Goal: Contribute content: Contribute content

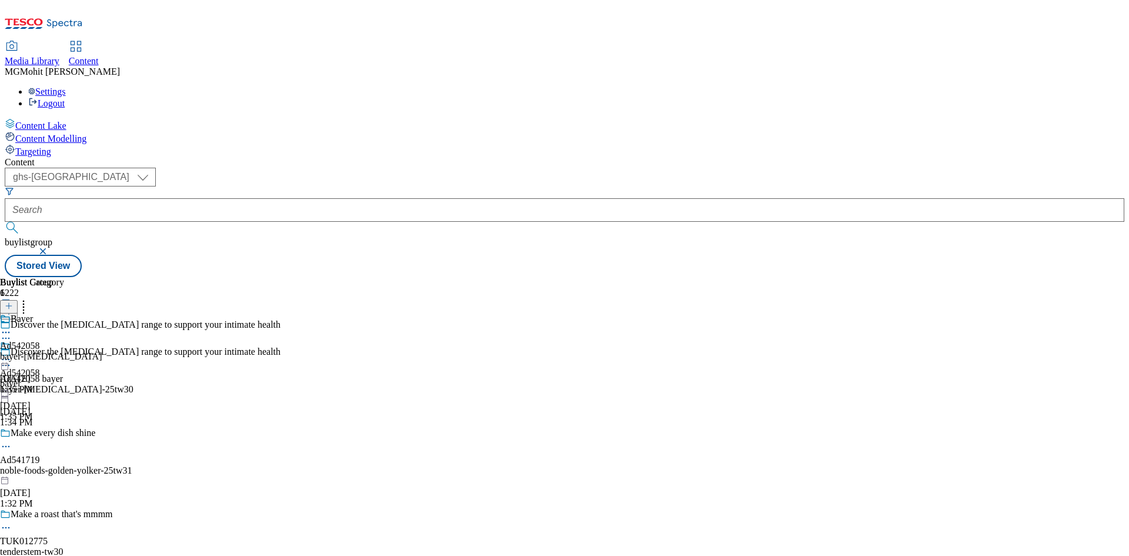
select select "ghs-roi"
click at [153, 168] on select "ghs-roi ghs-[GEOGRAPHIC_DATA]" at bounding box center [80, 177] width 151 height 19
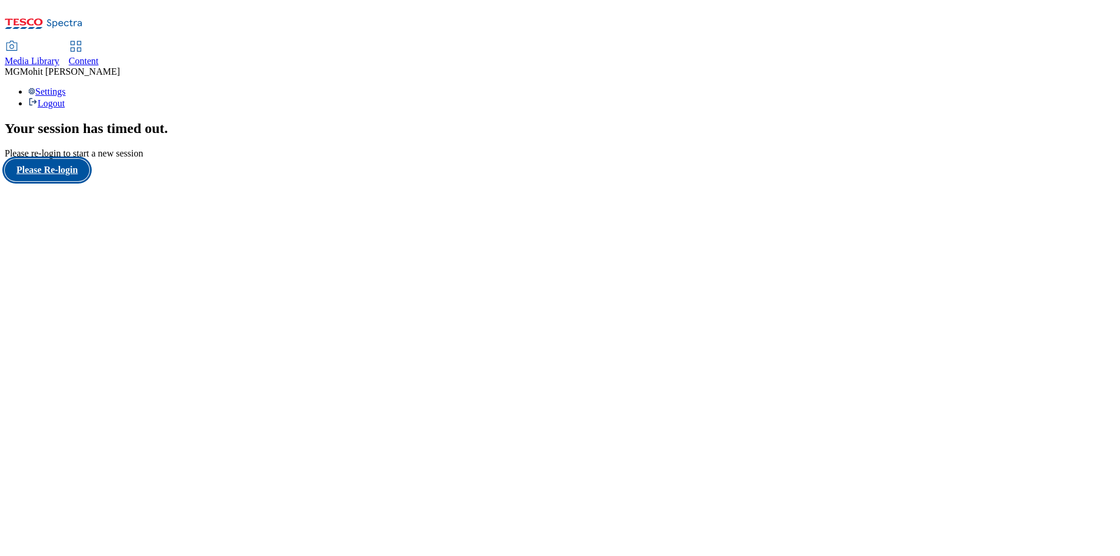
click at [83, 181] on button "Please Re-login" at bounding box center [47, 170] width 85 height 22
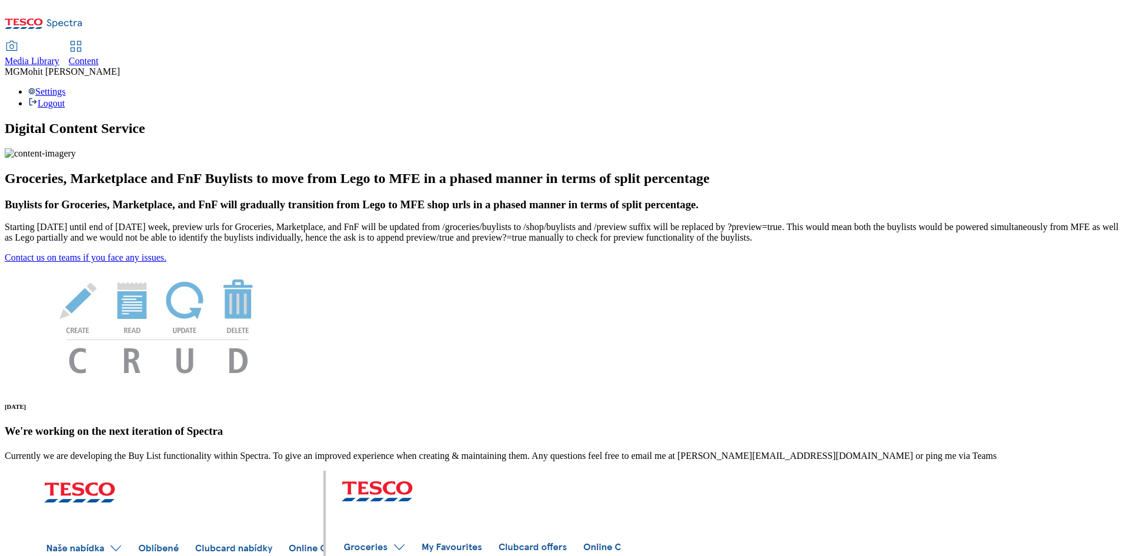
click at [99, 56] on span "Content" at bounding box center [84, 61] width 30 height 10
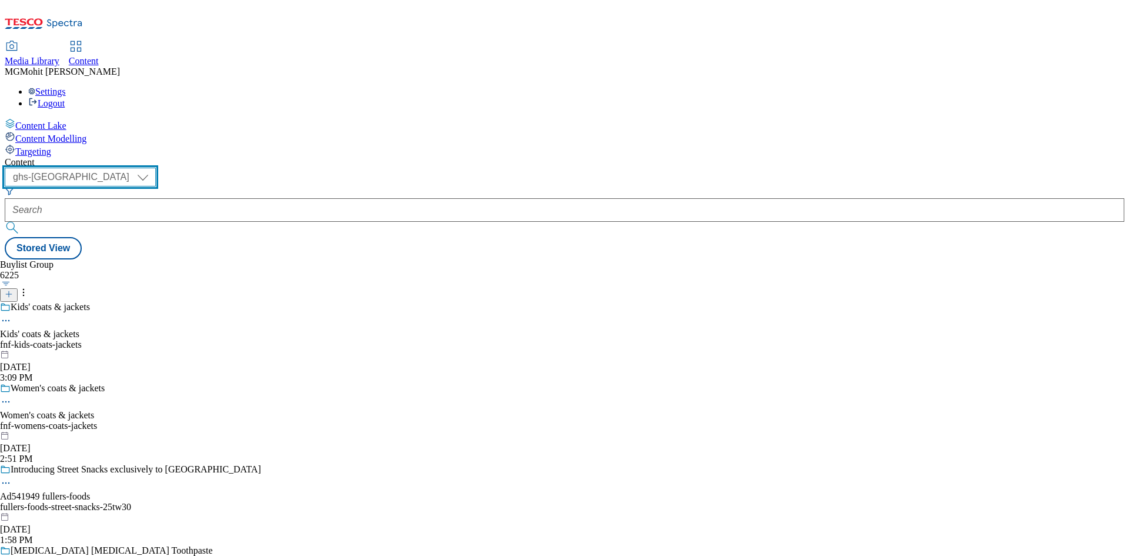
click at [156, 168] on select "ghs-roi ghs-[GEOGRAPHIC_DATA]" at bounding box center [80, 177] width 151 height 19
select select "ghs-roi"
click at [153, 168] on select "ghs-roi ghs-[GEOGRAPHIC_DATA]" at bounding box center [80, 177] width 151 height 19
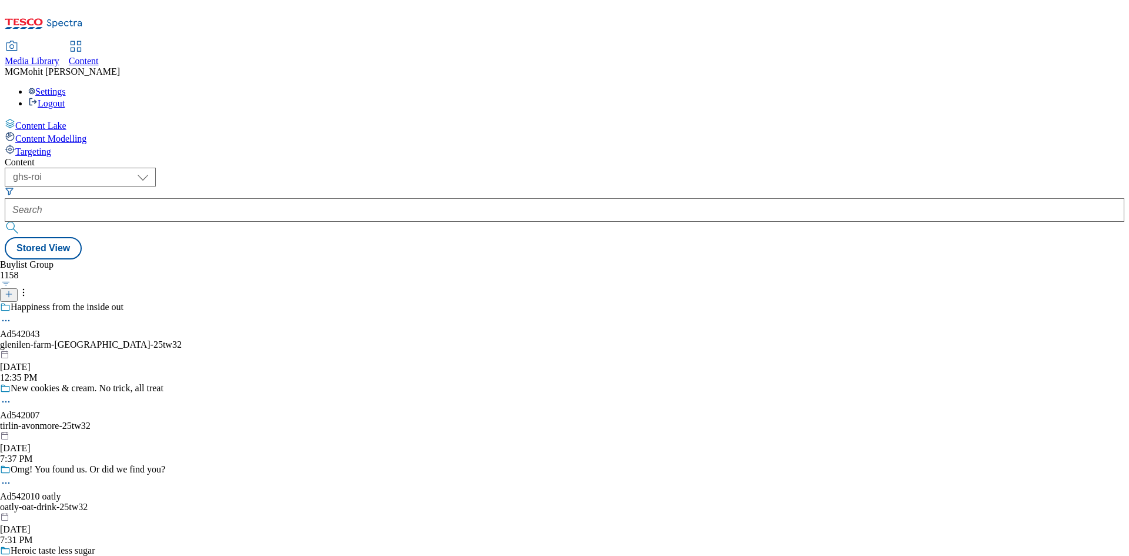
click at [13, 290] on icon at bounding box center [9, 294] width 8 height 8
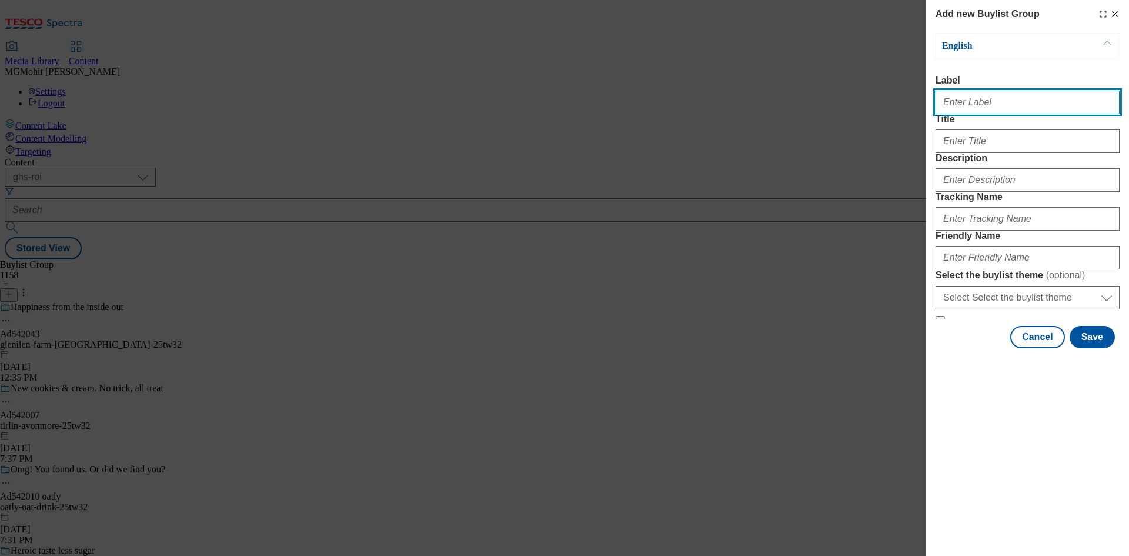
click at [993, 105] on input "Label" at bounding box center [1027, 103] width 184 height 24
paste input "Ad542178 danone"
type input "Ad542178 danone"
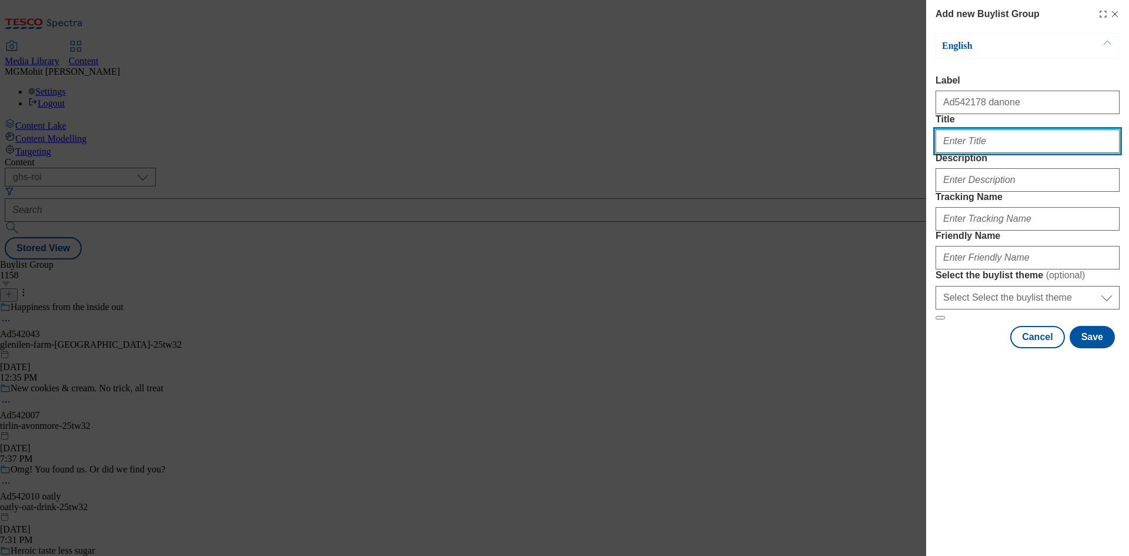
paste input "Heroic taste less sugar"
type input "Heroic taste less sugar"
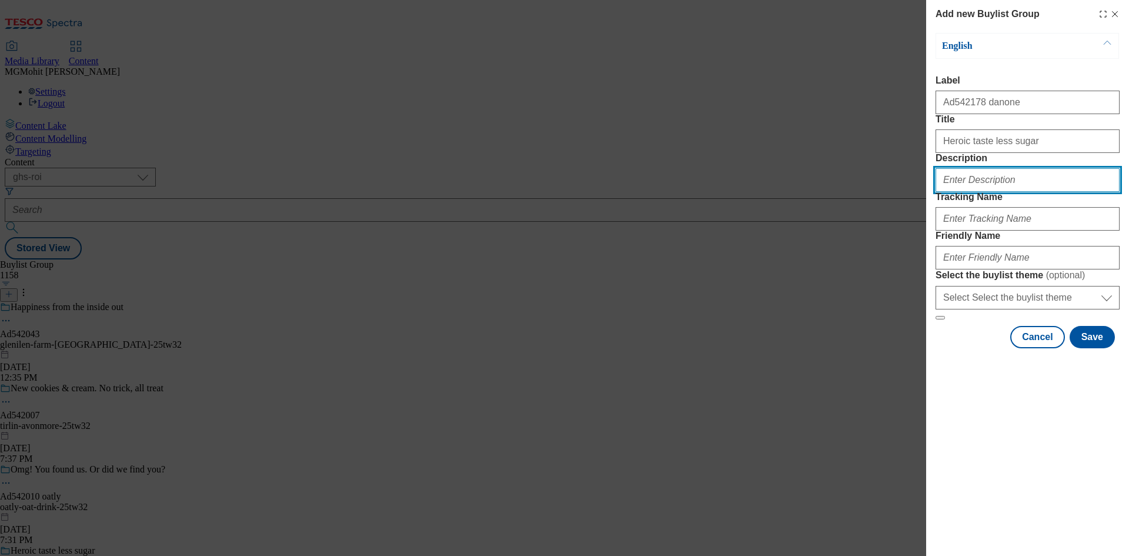
click at [973, 192] on input "Description" at bounding box center [1027, 180] width 184 height 24
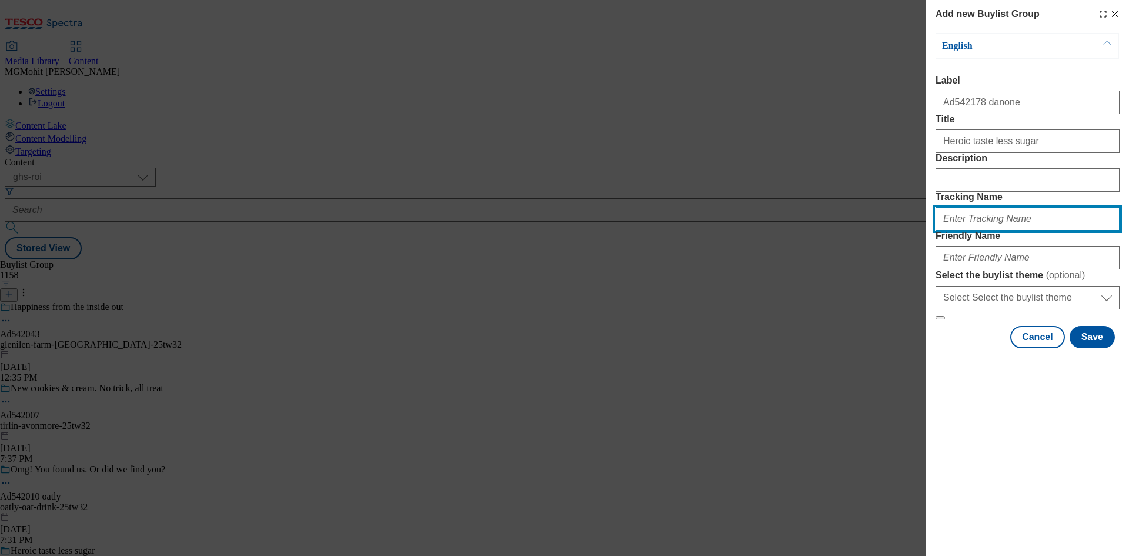
paste input "DH_AD542178"
type input "DH_AD542178"
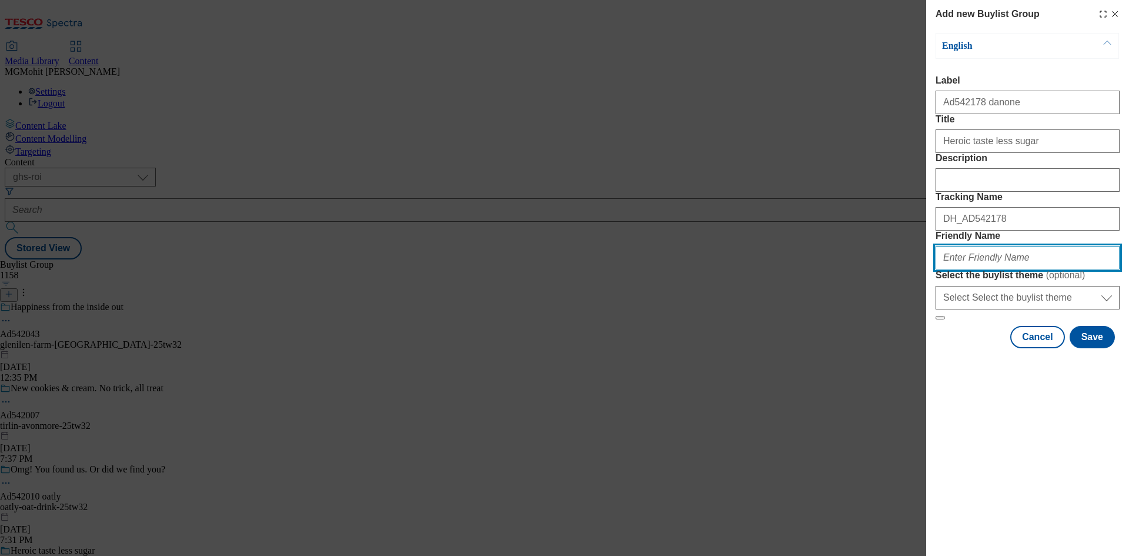
paste input "danone-alpro-kids-25tw32"
type input "danone-alpro-kids-25tw32"
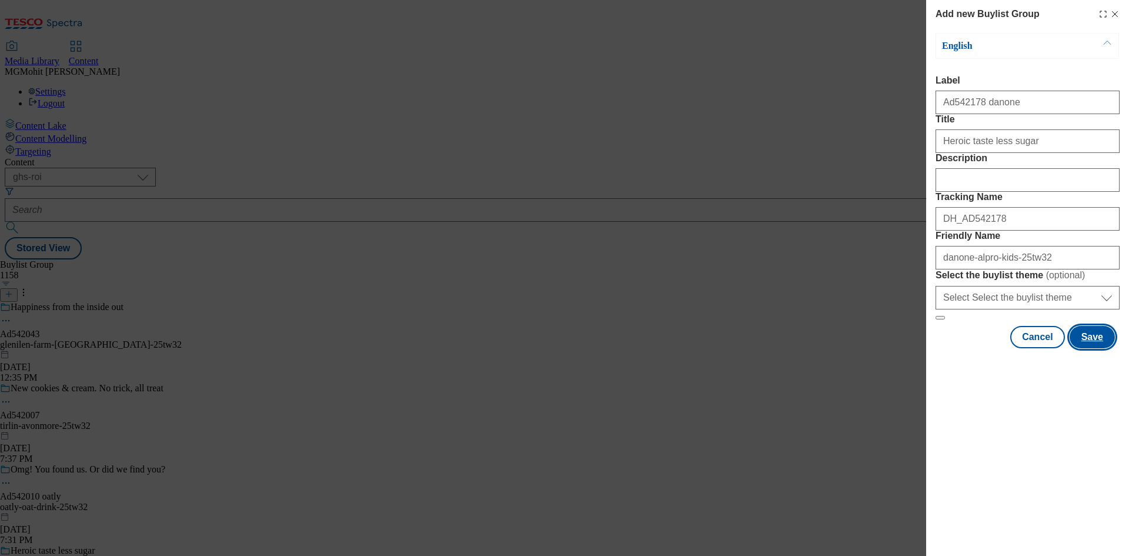
click at [1092, 348] on button "Save" at bounding box center [1091, 337] width 45 height 22
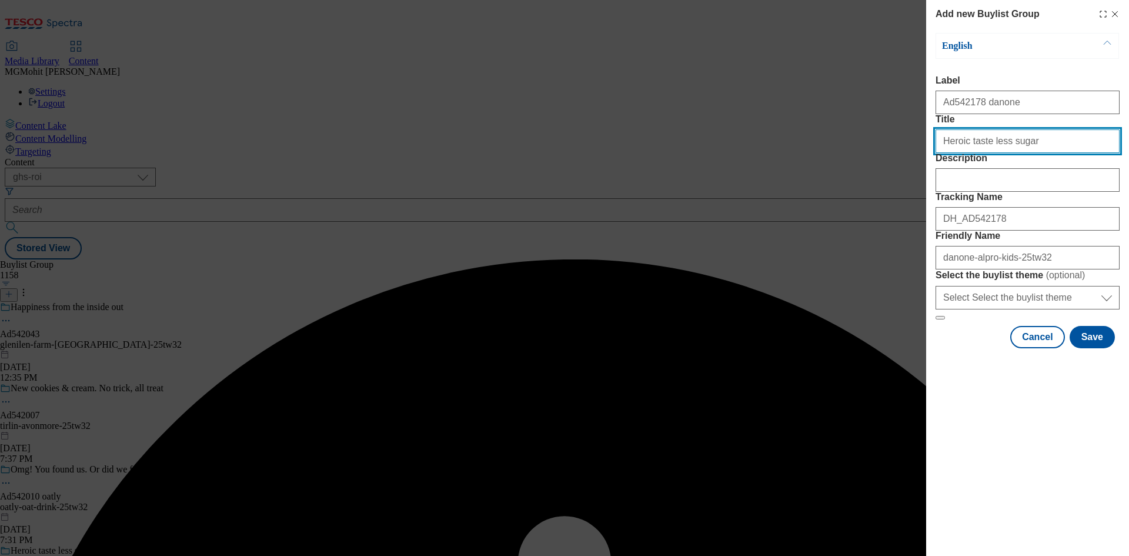
click at [1078, 153] on input "Title" at bounding box center [1027, 141] width 184 height 24
type input "Heroic taste less sugar"
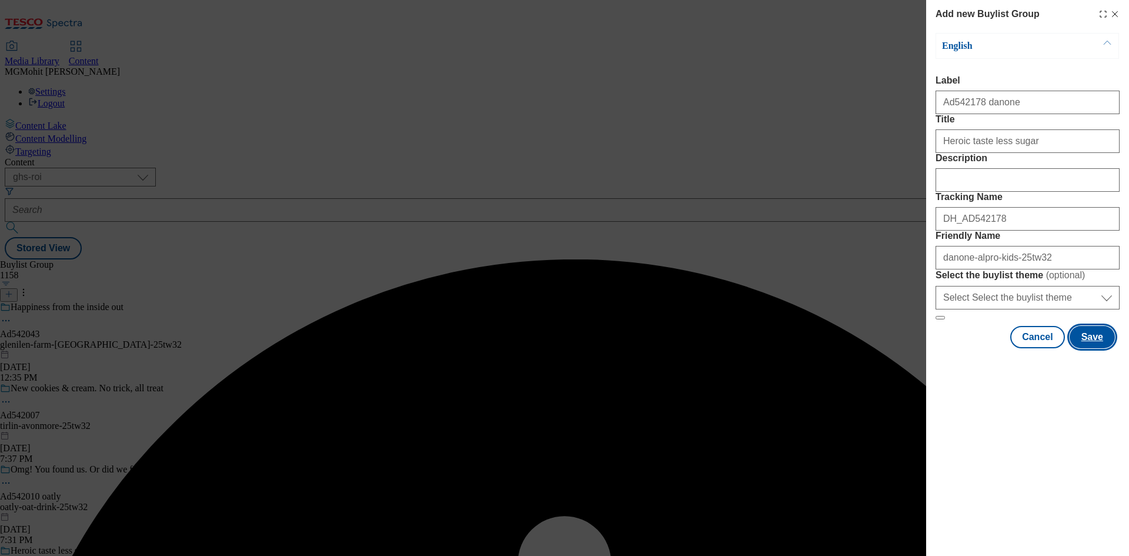
click at [1093, 348] on button "Save" at bounding box center [1091, 337] width 45 height 22
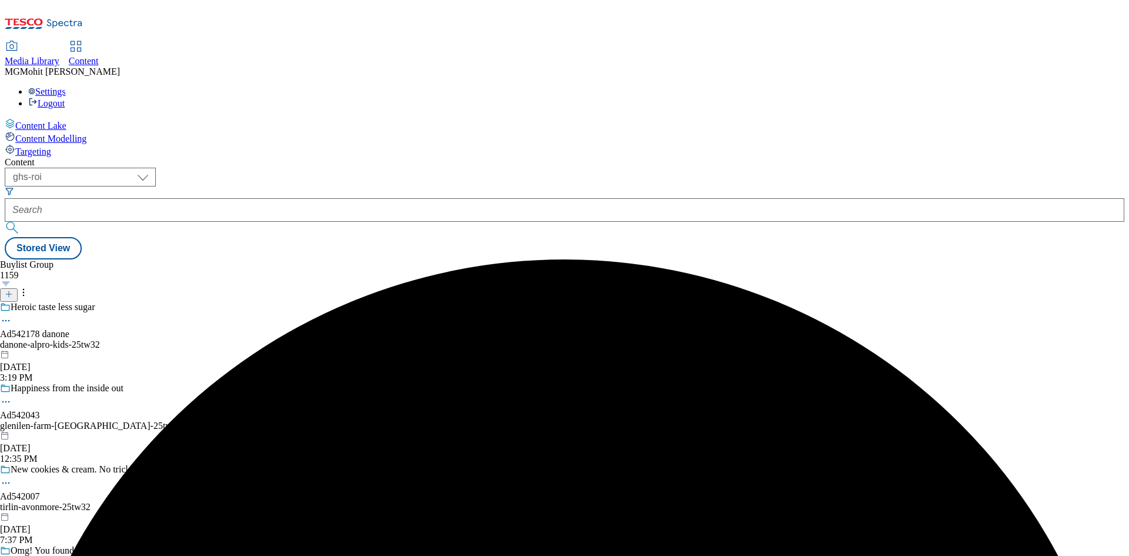
click at [182, 339] on div "danone-alpro-kids-25tw32" at bounding box center [91, 344] width 182 height 11
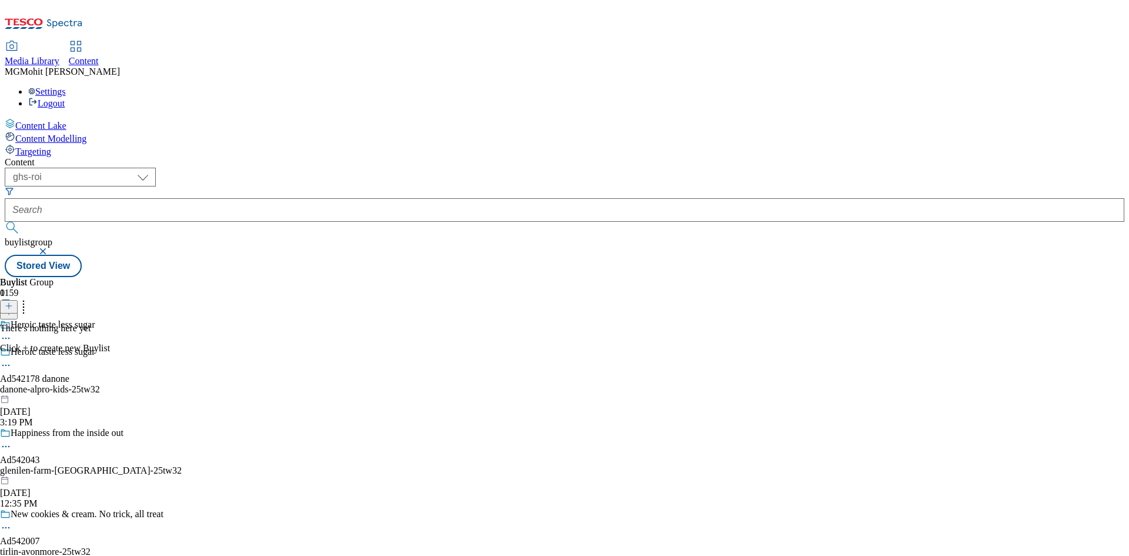
click at [12, 306] on line at bounding box center [9, 306] width 6 height 0
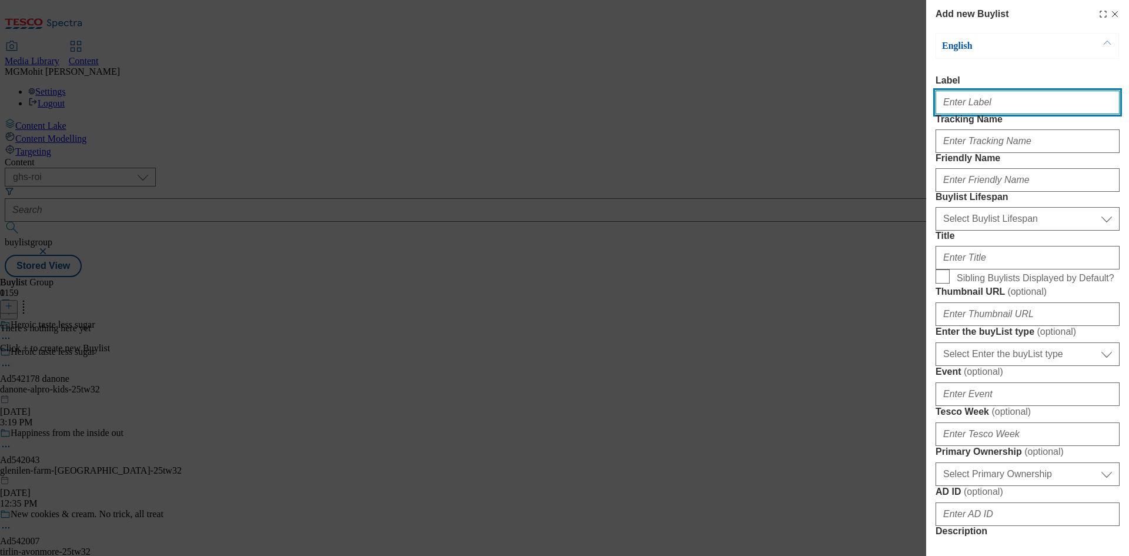
paste input "Ad542178"
click at [972, 110] on input "Label" at bounding box center [1027, 103] width 184 height 24
type input "Ad542178"
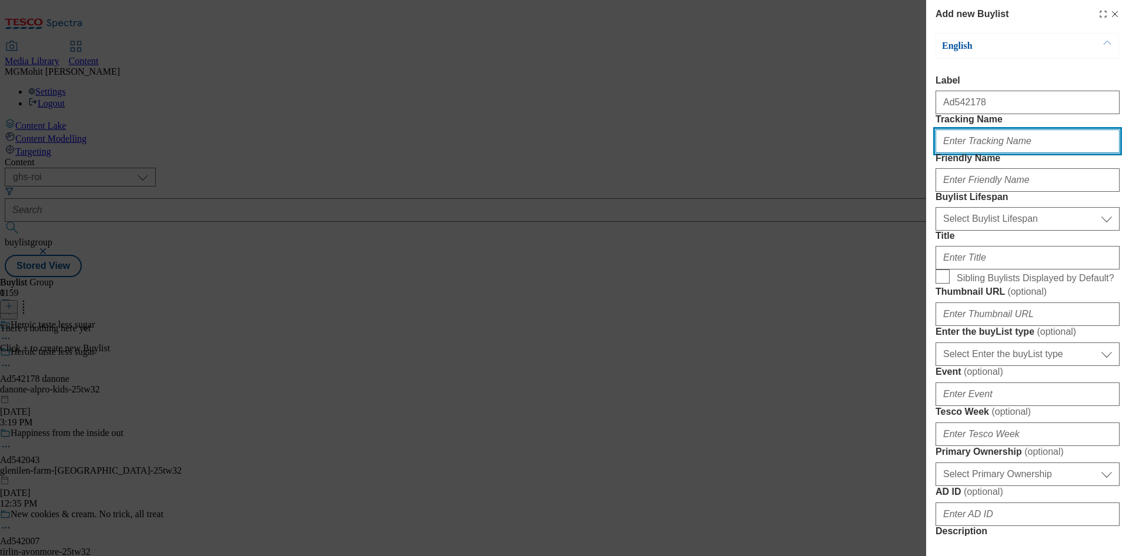
paste input "DH_AD542178"
type input "DH_AD542178"
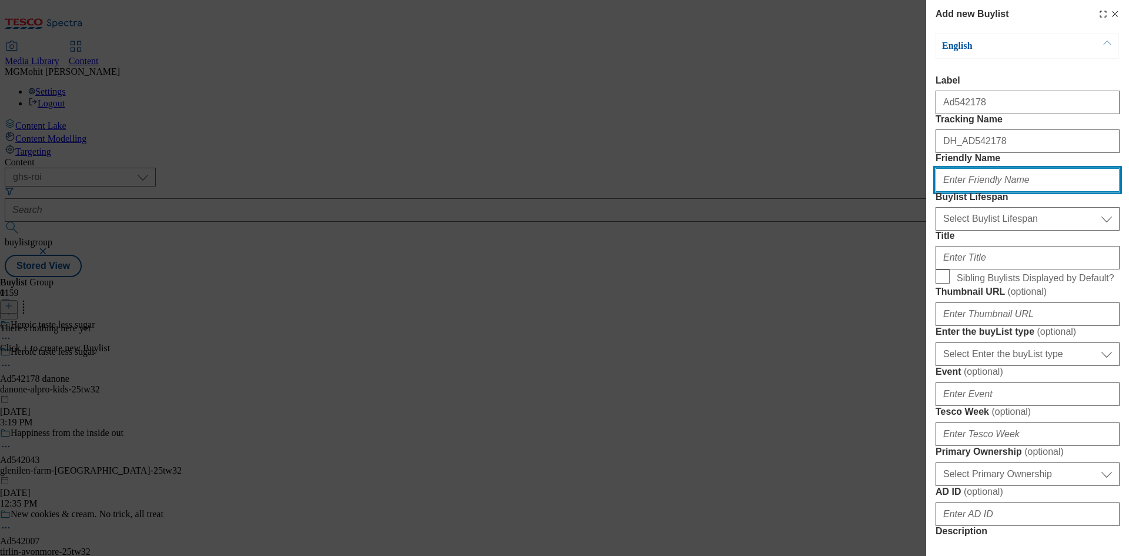
paste input "danone"
type input "danone"
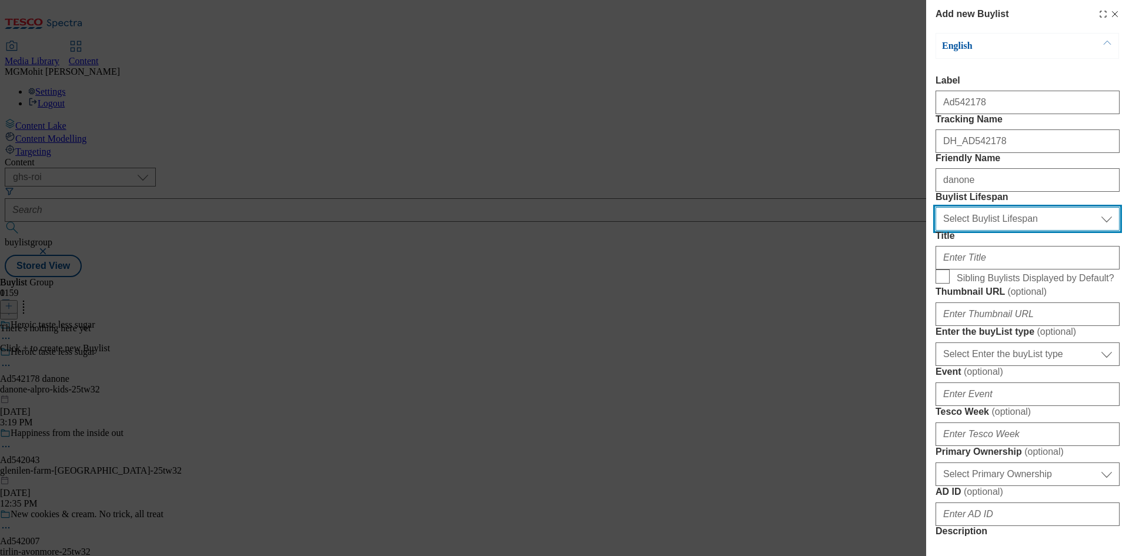
click at [1007, 230] on select "Select Buylist Lifespan evergreen seasonal tactical" at bounding box center [1027, 219] width 184 height 24
select select "tactical"
click at [935, 230] on select "Select Buylist Lifespan evergreen seasonal tactical" at bounding box center [1027, 219] width 184 height 24
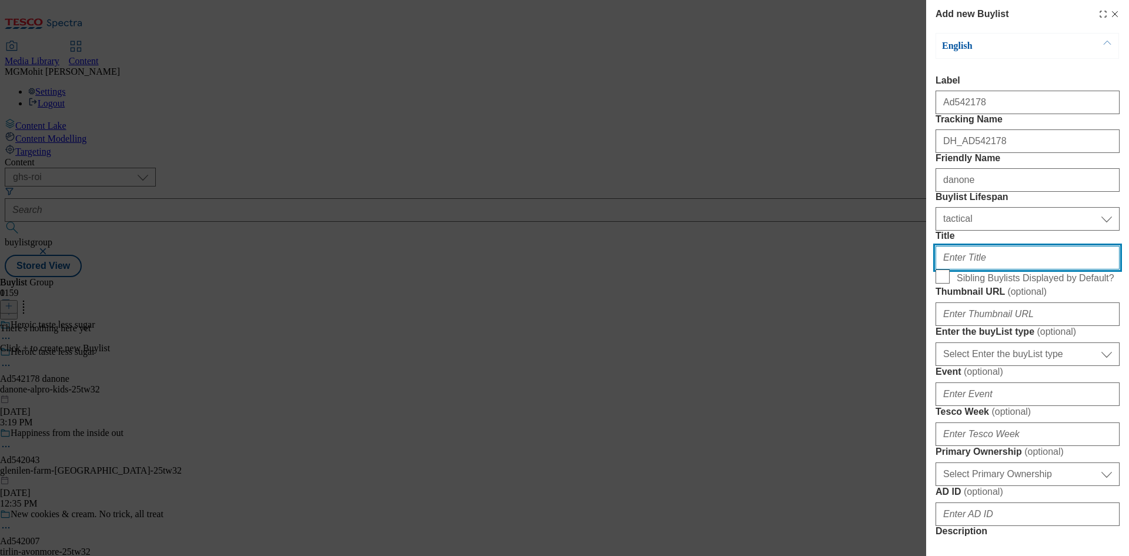
click at [953, 269] on input "Title" at bounding box center [1027, 258] width 184 height 24
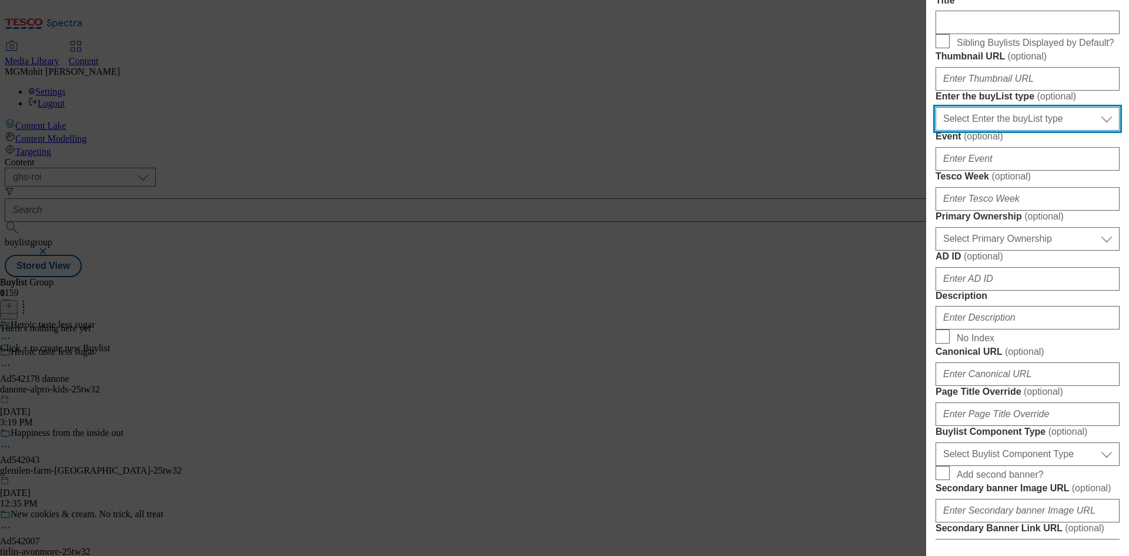
drag, startPoint x: 989, startPoint y: 253, endPoint x: 972, endPoint y: 266, distance: 20.9
click at [989, 131] on select "Select Enter the buyList type event supplier funded long term >4 weeks supplier…" at bounding box center [1027, 119] width 184 height 24
select select "supplier funded short term 1-3 weeks"
click at [935, 131] on select "Select Enter the buyList type event supplier funded long term >4 weeks supplier…" at bounding box center [1027, 119] width 184 height 24
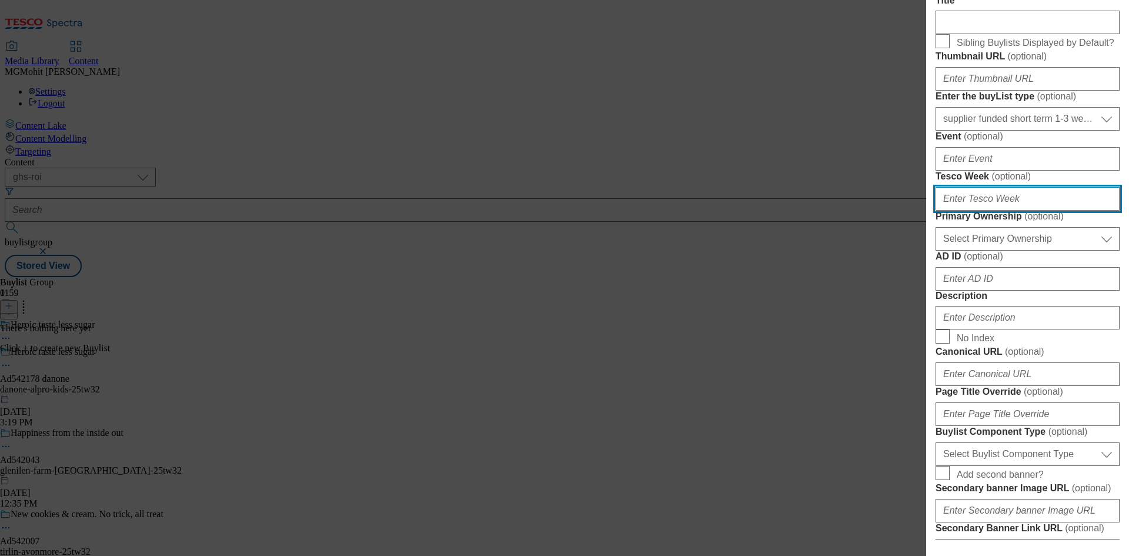
click at [965, 210] on input "Tesco Week ( optional )" at bounding box center [1027, 199] width 184 height 24
type input "32"
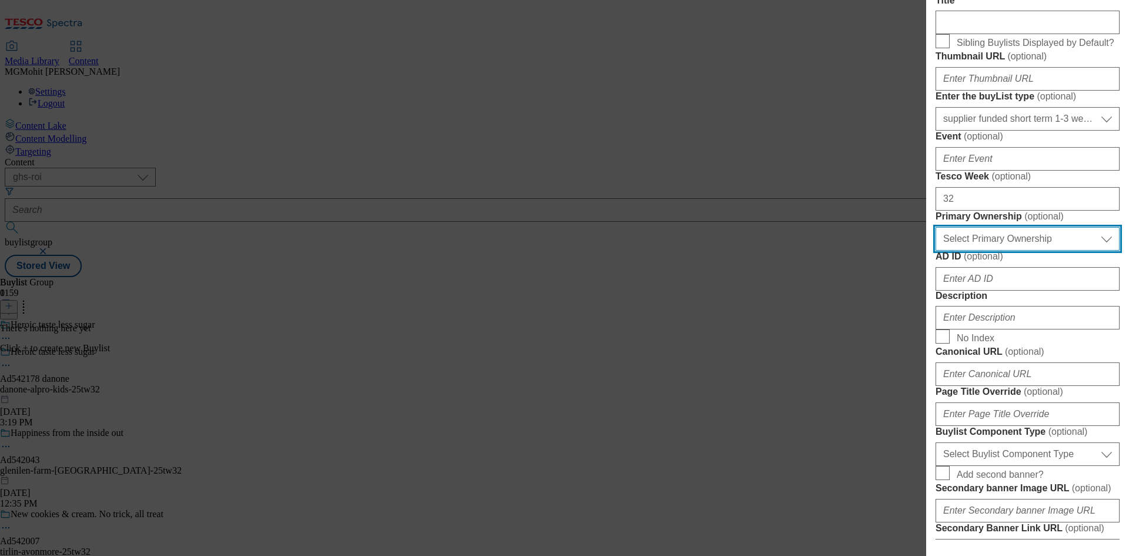
click at [973, 250] on select "Select Primary Ownership tesco dunnhumby" at bounding box center [1027, 239] width 184 height 24
select select "dunnhumby"
click at [935, 250] on select "Select Primary Ownership tesco dunnhumby" at bounding box center [1027, 239] width 184 height 24
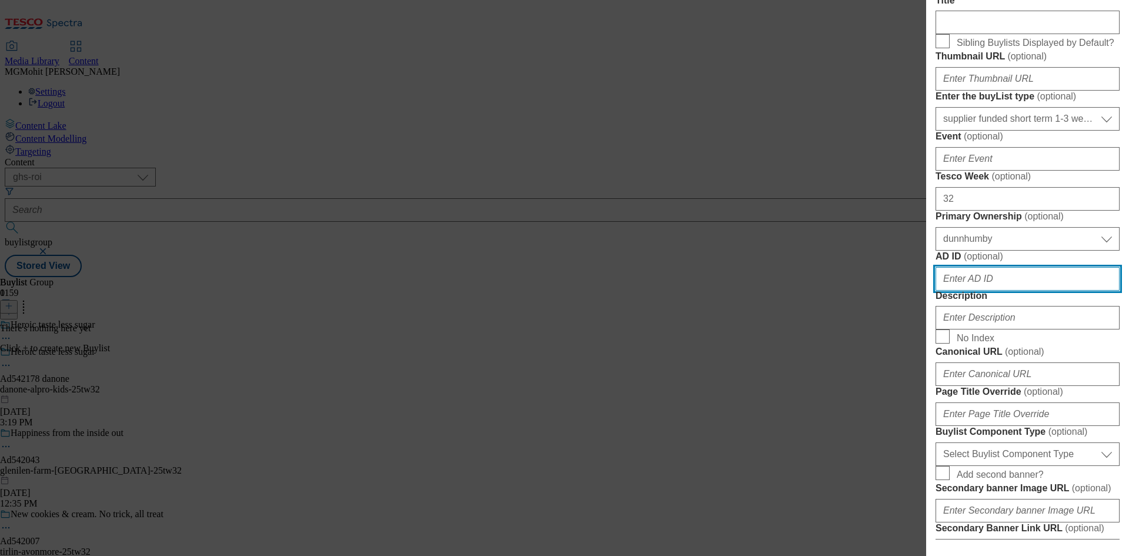
click at [957, 290] on input "AD ID ( optional )" at bounding box center [1027, 279] width 184 height 24
paste input "542178"
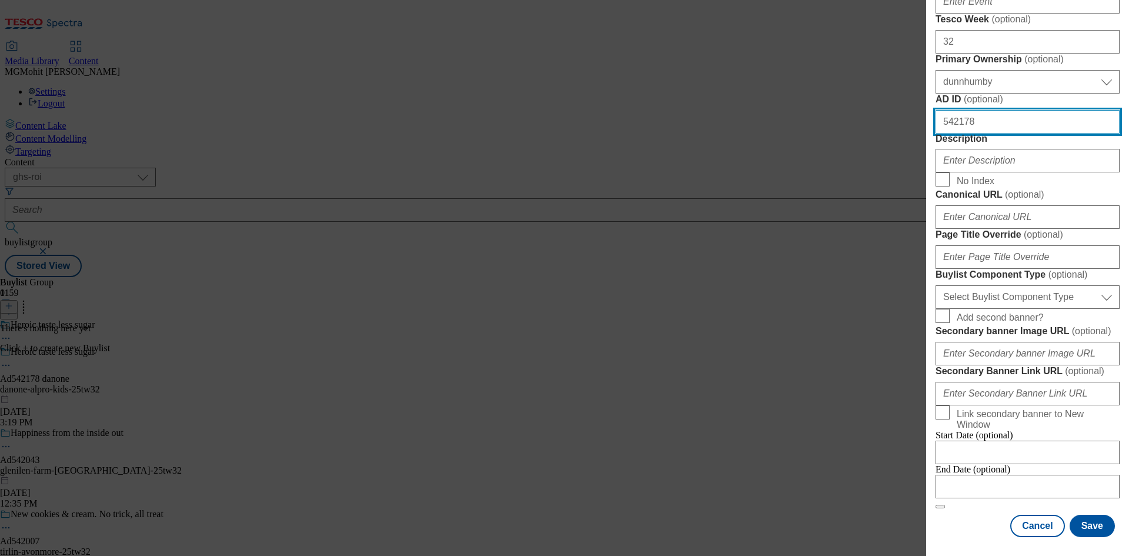
scroll to position [470, 0]
type input "542178"
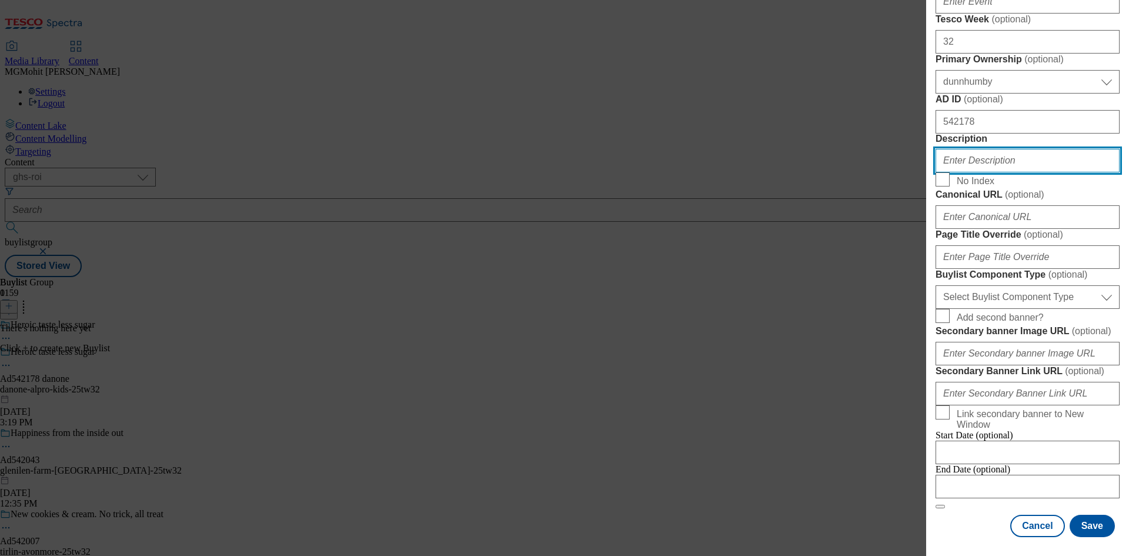
click at [978, 172] on input "Description" at bounding box center [1027, 161] width 184 height 24
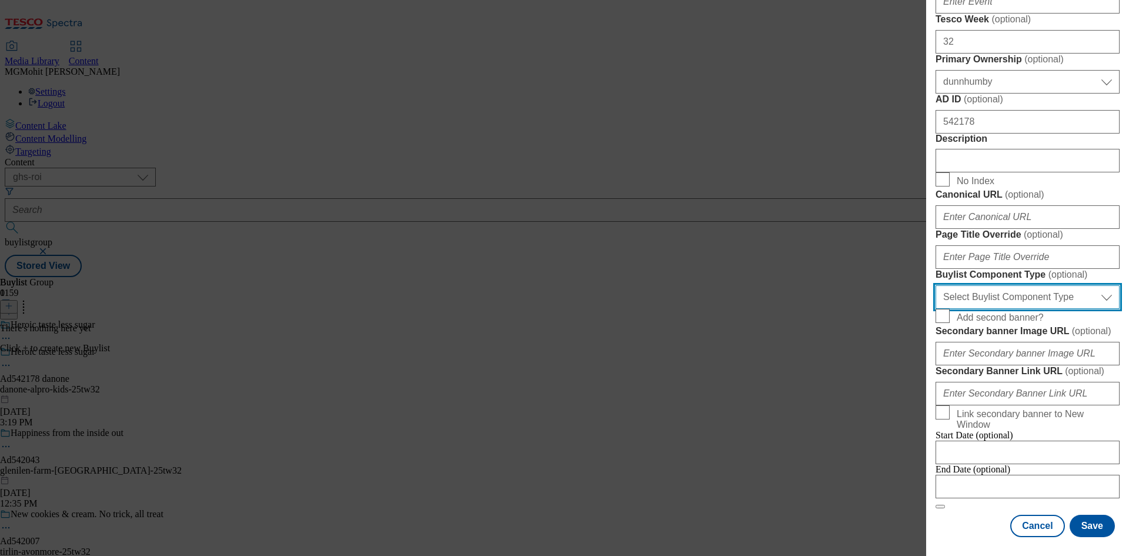
click at [1003, 309] on select "Select Buylist Component Type Banner Competition Header Meal" at bounding box center [1027, 297] width 184 height 24
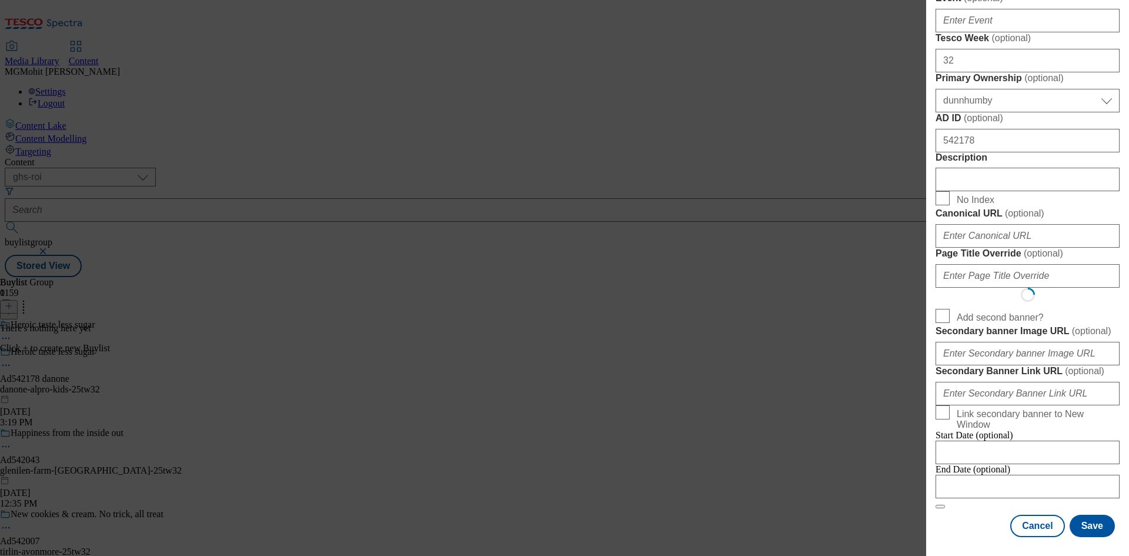
scroll to position [0, 0]
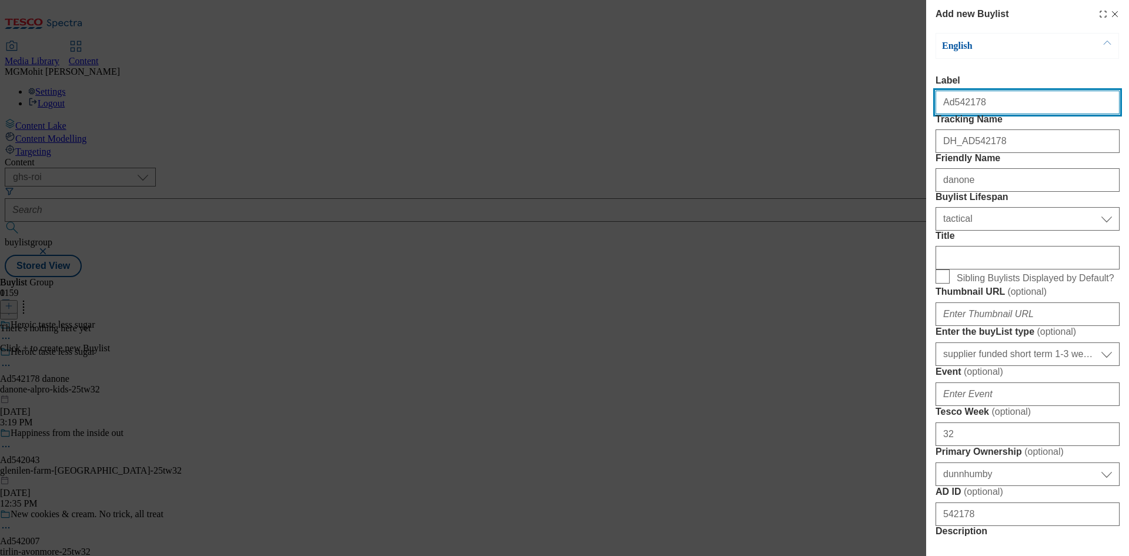
select select "Banner"
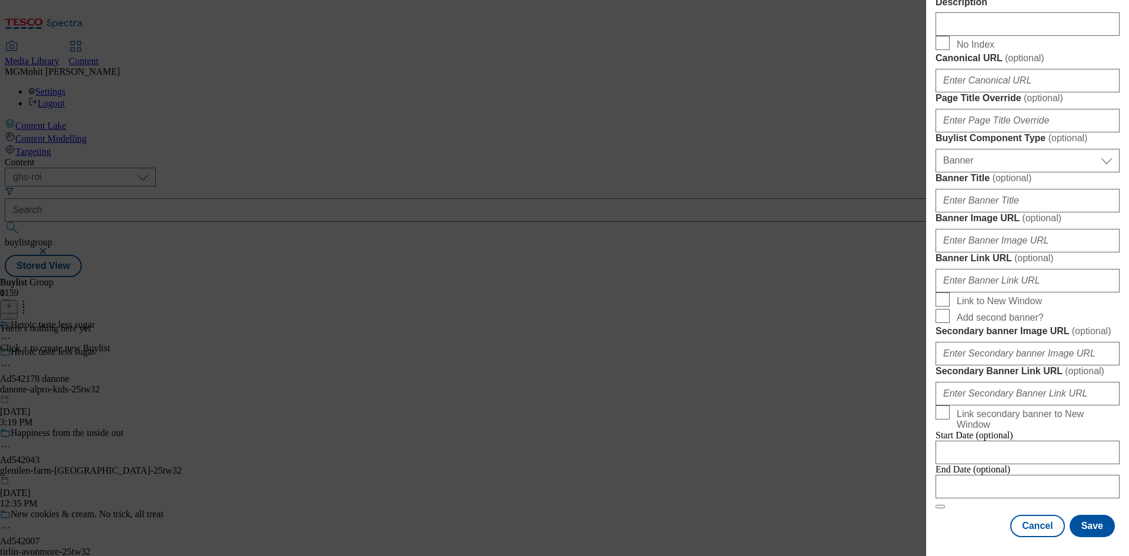
scroll to position [1031, 0]
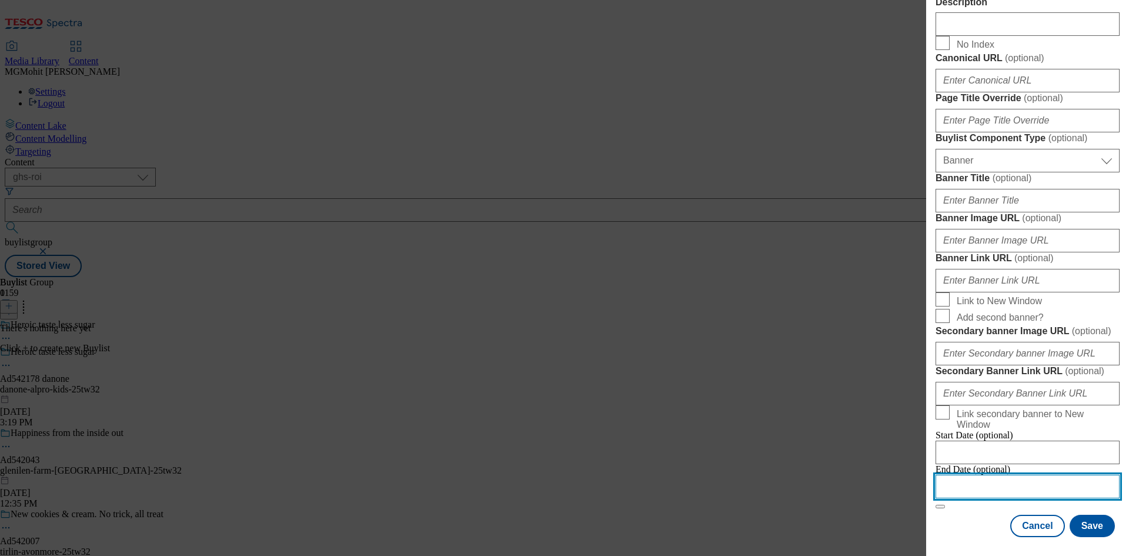
click at [981, 474] on input "Modal" at bounding box center [1027, 486] width 184 height 24
select select "2025"
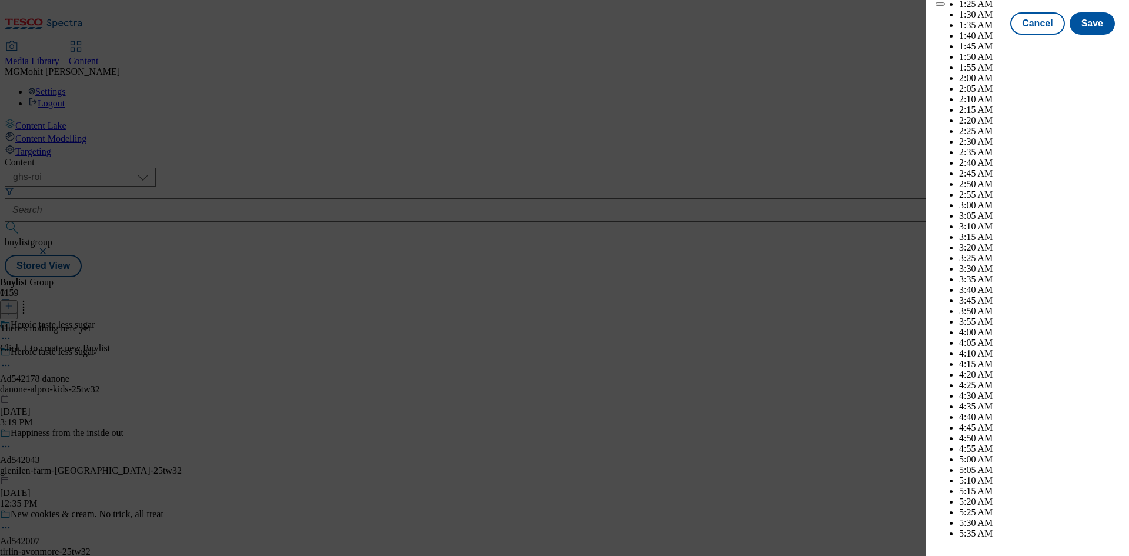
scroll to position [3972, 0]
select select "December"
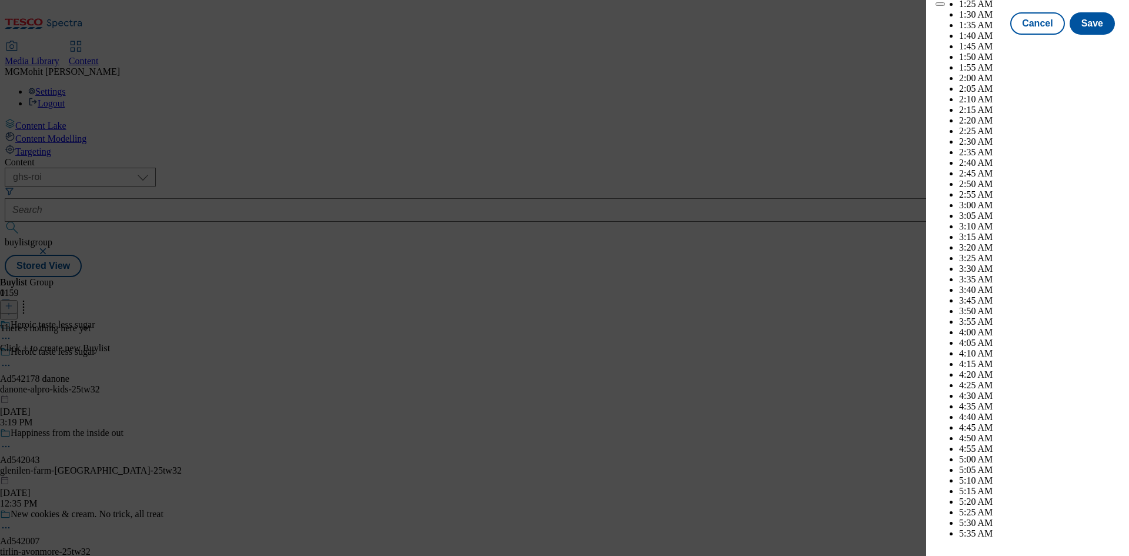
click at [1082, 45] on button "Save" at bounding box center [1091, 34] width 45 height 22
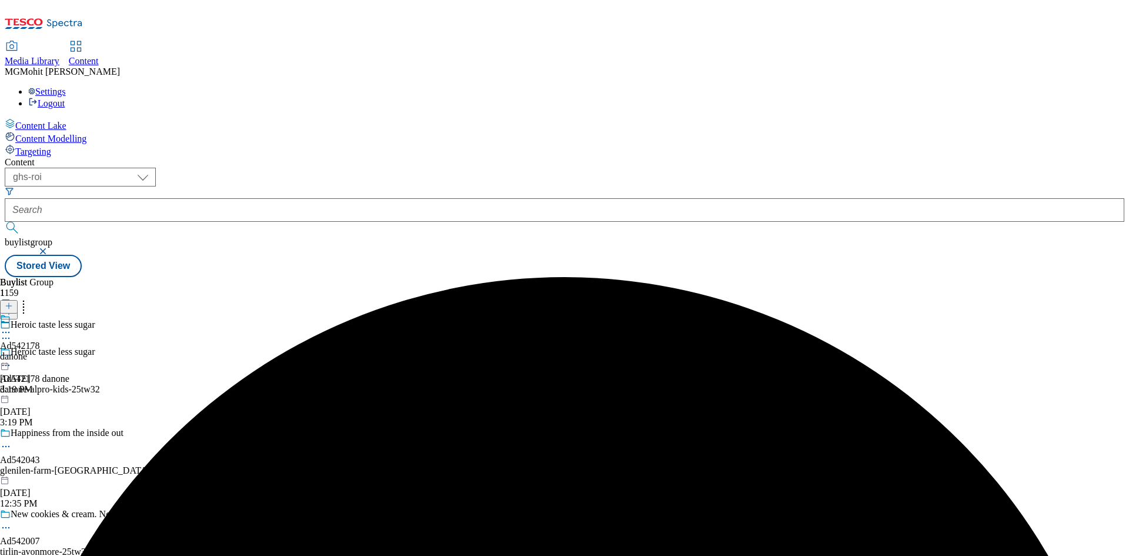
click at [40, 313] on div "Ad542178 danone Sep 11, 2025 3:19 PM" at bounding box center [20, 353] width 40 height 81
click at [13, 302] on icon at bounding box center [9, 306] width 8 height 8
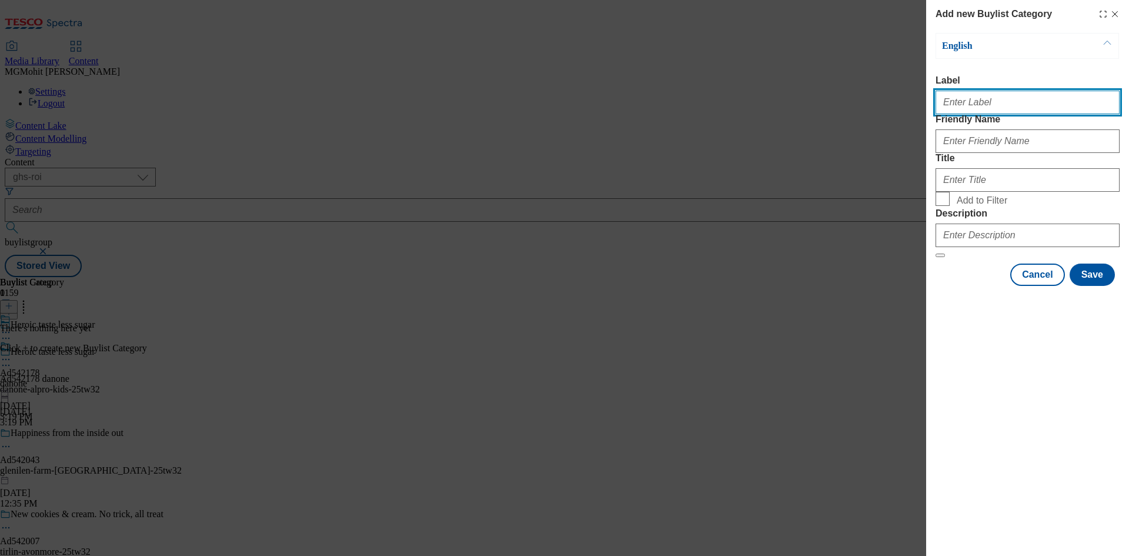
click at [1001, 114] on input "Label" at bounding box center [1027, 103] width 184 height 24
paste input "Ad542178"
type input "Ad542178"
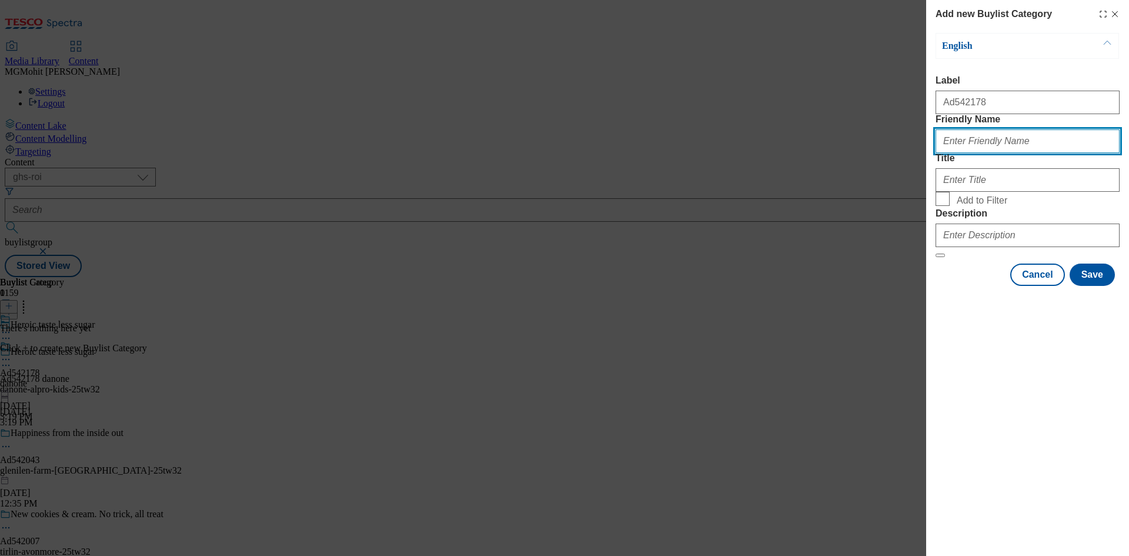
paste input "danone-alpro-kids"
type input "danone-alpro-kids"
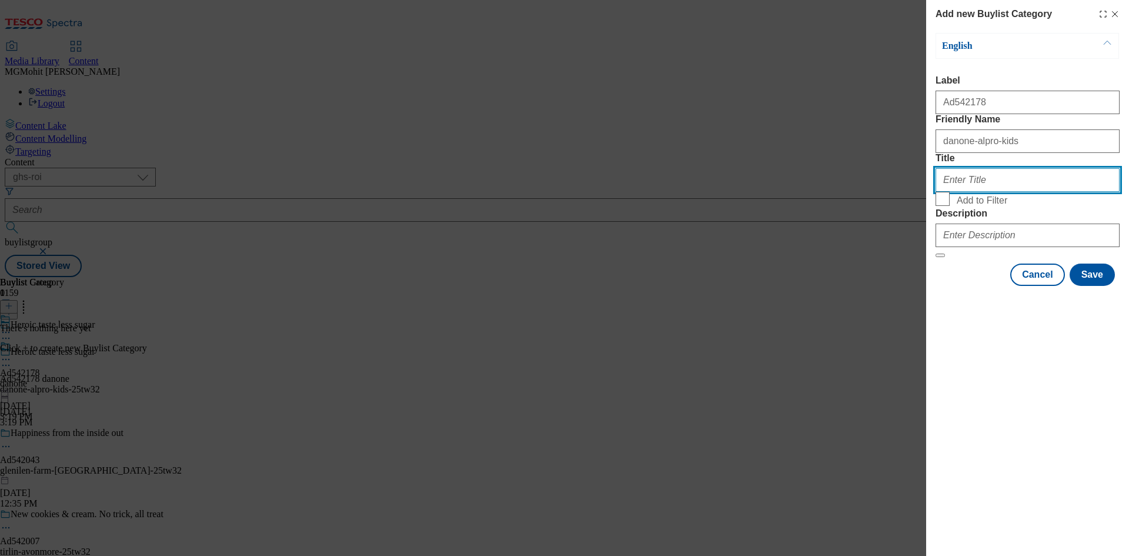
click at [971, 192] on input "Title" at bounding box center [1027, 180] width 184 height 24
paste input "Danone"
type input "Danone"
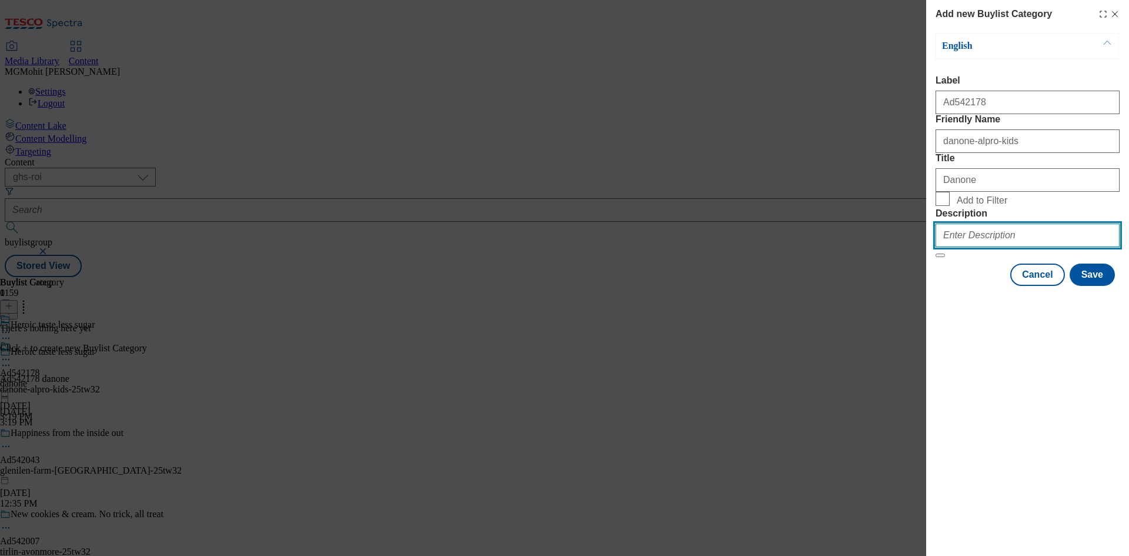
click at [975, 247] on input "Description" at bounding box center [1027, 235] width 184 height 24
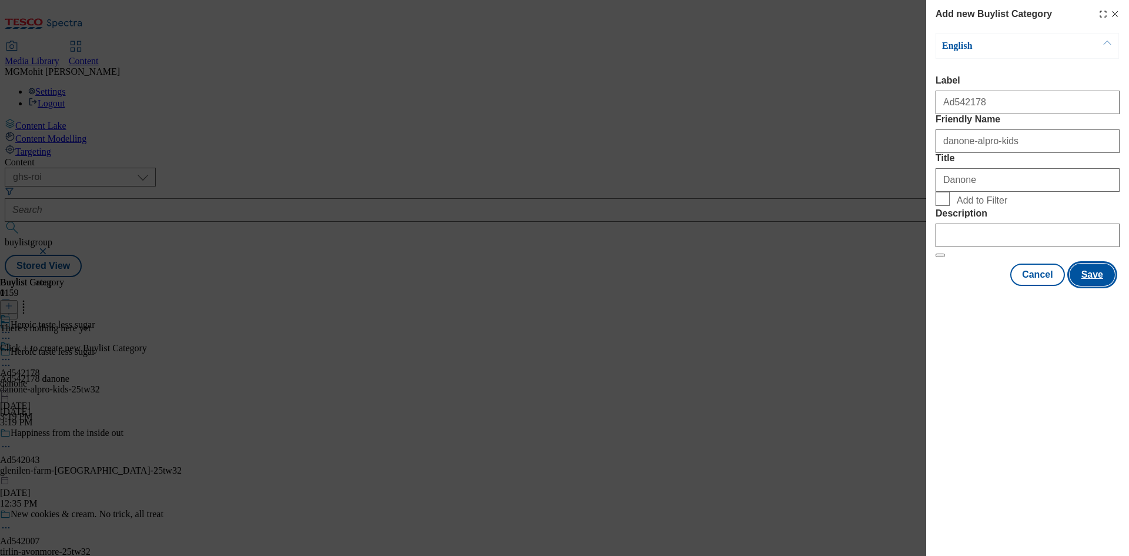
click at [1092, 286] on button "Save" at bounding box center [1091, 274] width 45 height 22
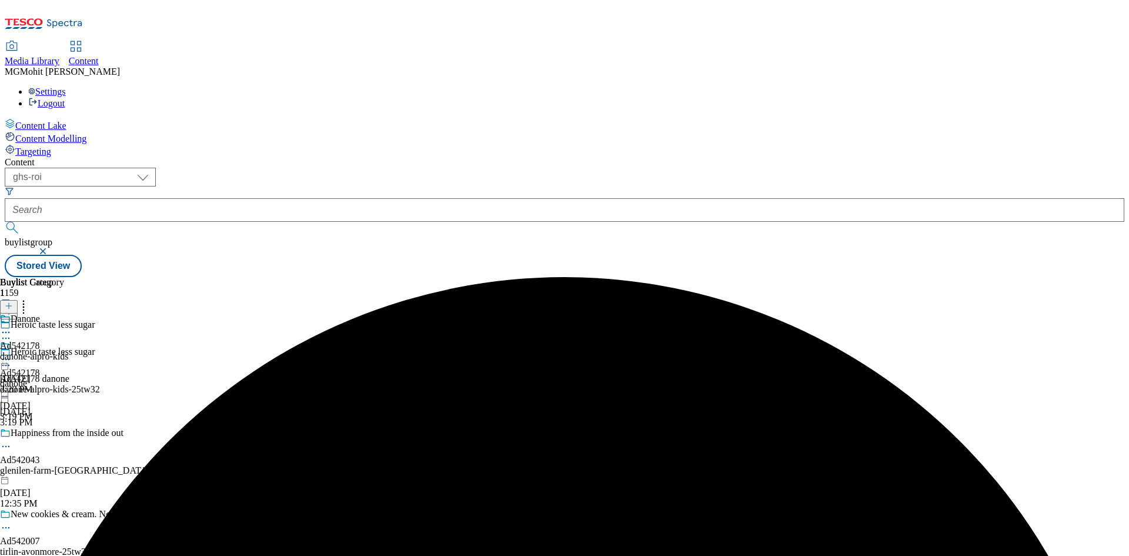
click at [68, 313] on div "Danone Ad542178 danone-alpro-kids Sep 11, 2025 3:20 PM" at bounding box center [34, 353] width 68 height 81
click at [18, 300] on button at bounding box center [9, 307] width 18 height 14
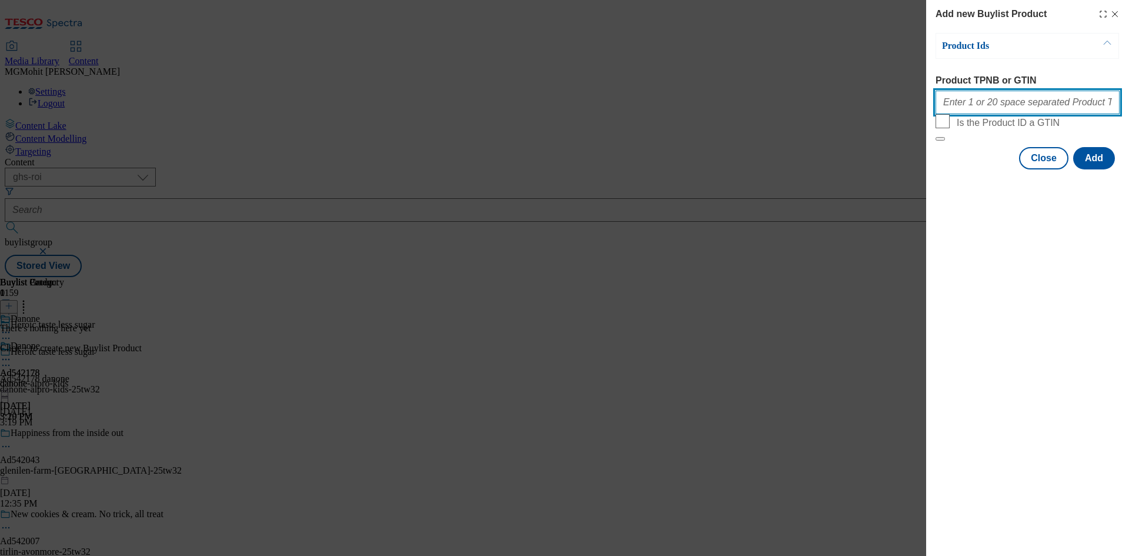
click at [976, 100] on input "Product TPNB or GTIN" at bounding box center [1027, 103] width 184 height 24
paste input "96984210 96776133"
type input "96984210 96776133"
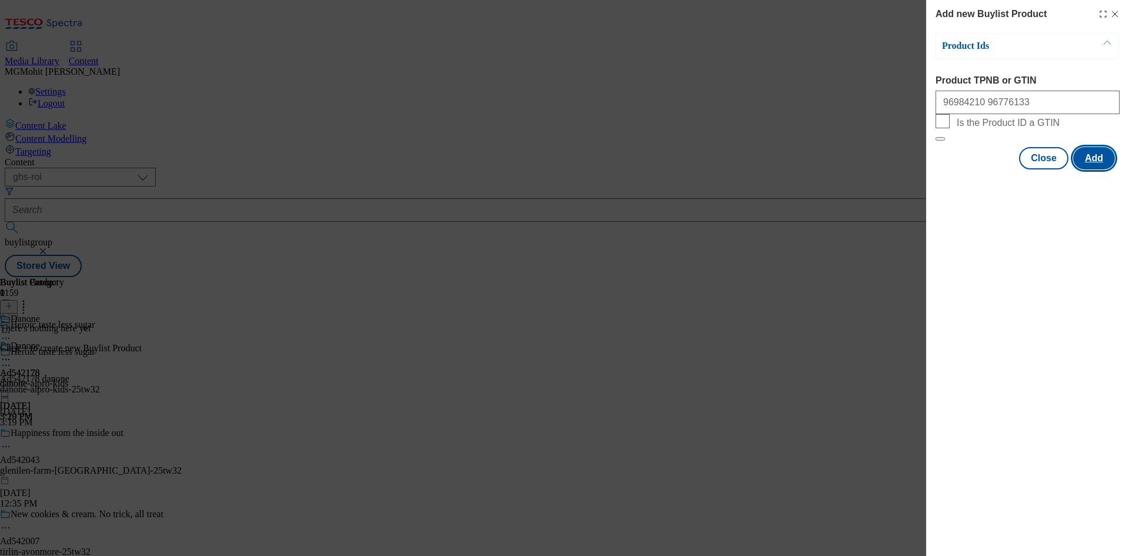
click at [1098, 169] on button "Add" at bounding box center [1094, 158] width 42 height 22
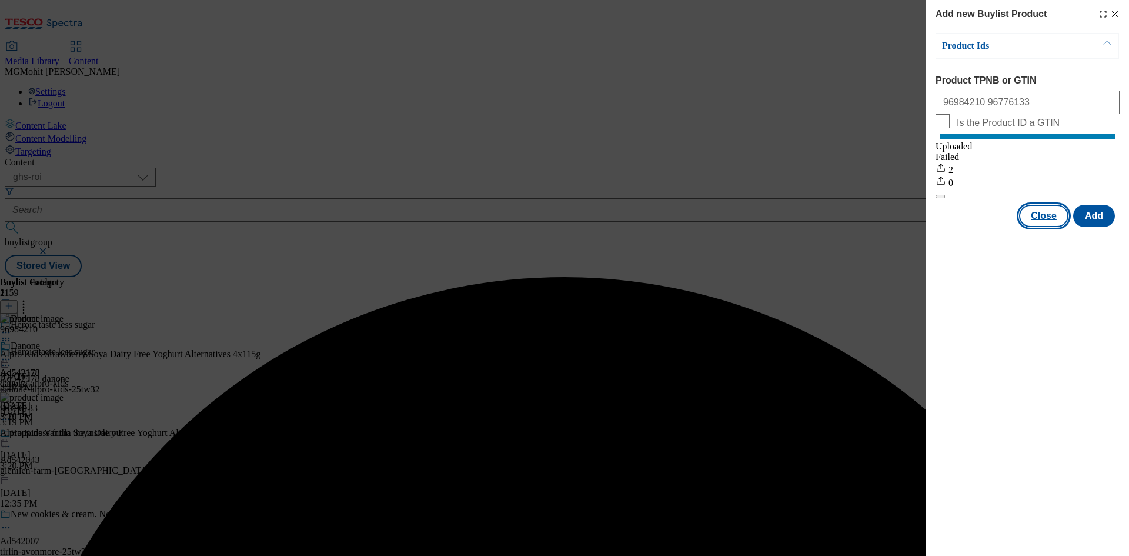
click at [1048, 226] on button "Close" at bounding box center [1043, 216] width 49 height 22
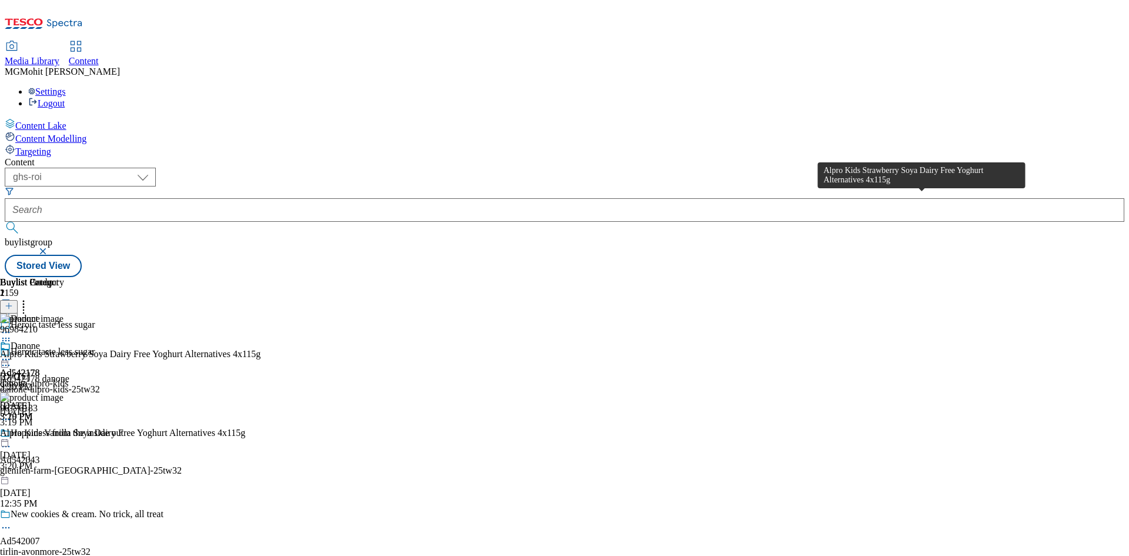
click at [260, 349] on div "Alpro Kids Strawberry Soya Dairy Free Yoghurt Alternatives 4x115g" at bounding box center [130, 354] width 260 height 11
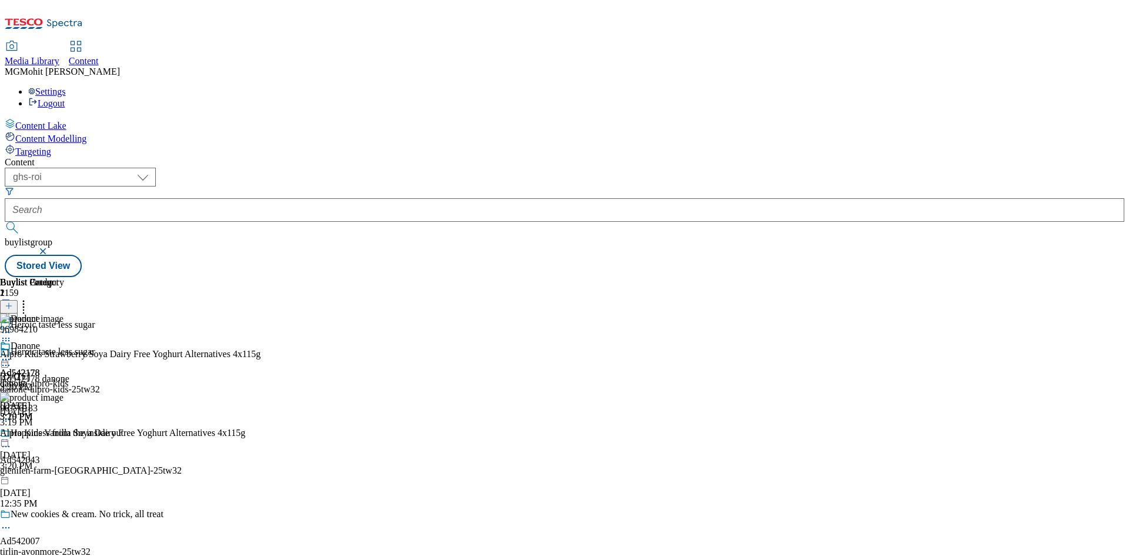
click at [12, 353] on icon at bounding box center [6, 359] width 12 height 12
click at [50, 380] on span "Edit" at bounding box center [43, 384] width 14 height 9
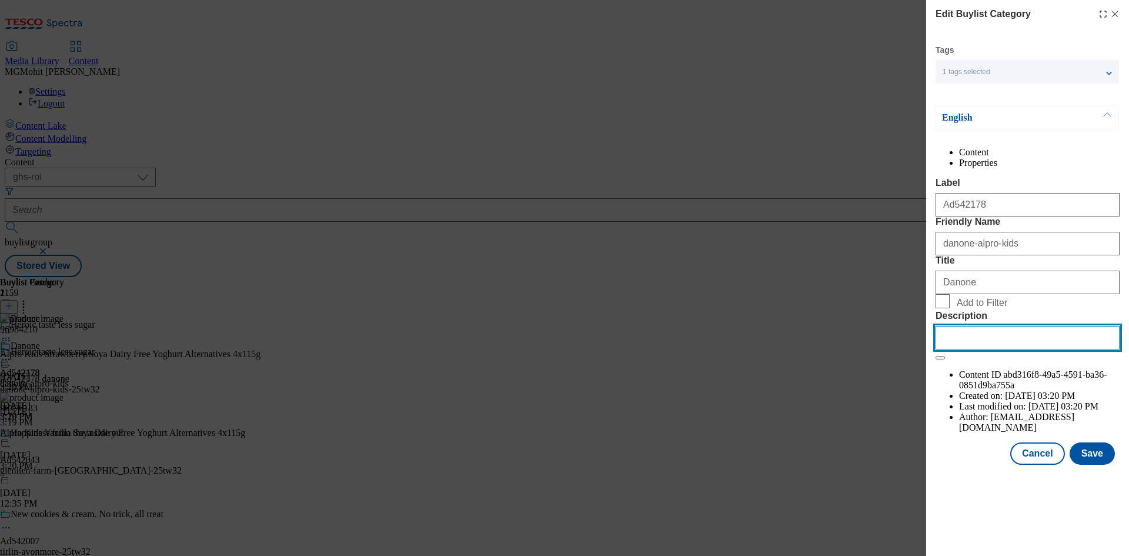
click at [989, 349] on input "Description" at bounding box center [1027, 338] width 184 height 24
paste input "Alpro Kids Strawberry Soya Dairy Free Yoghurt Alternatives 4x115g"
type input "Alpro Kids Strawberry Soya Dairy Free Yoghurt Alternatives 4x115g"
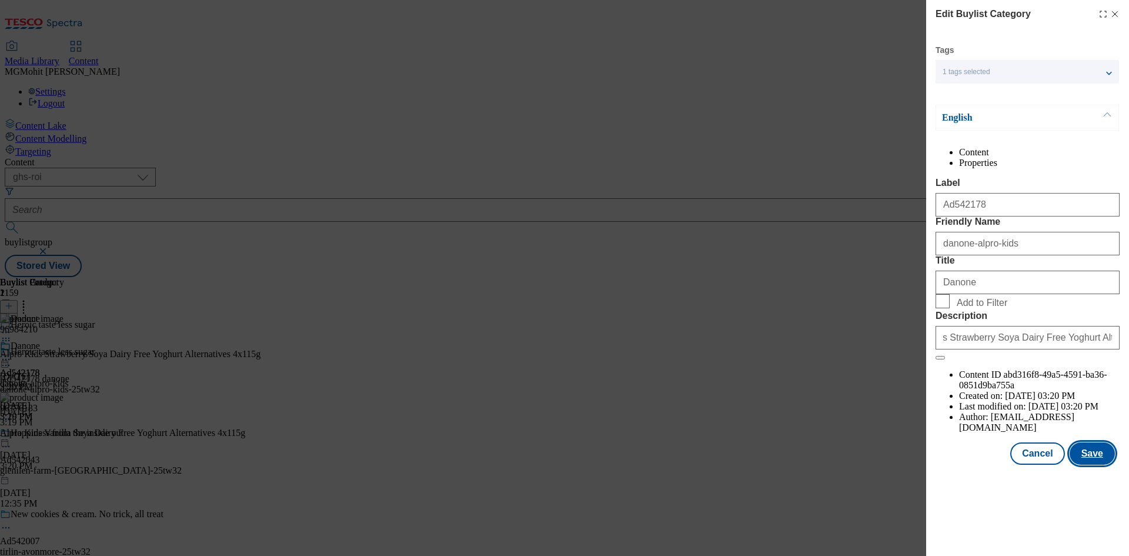
click at [1091, 464] on button "Save" at bounding box center [1091, 453] width 45 height 22
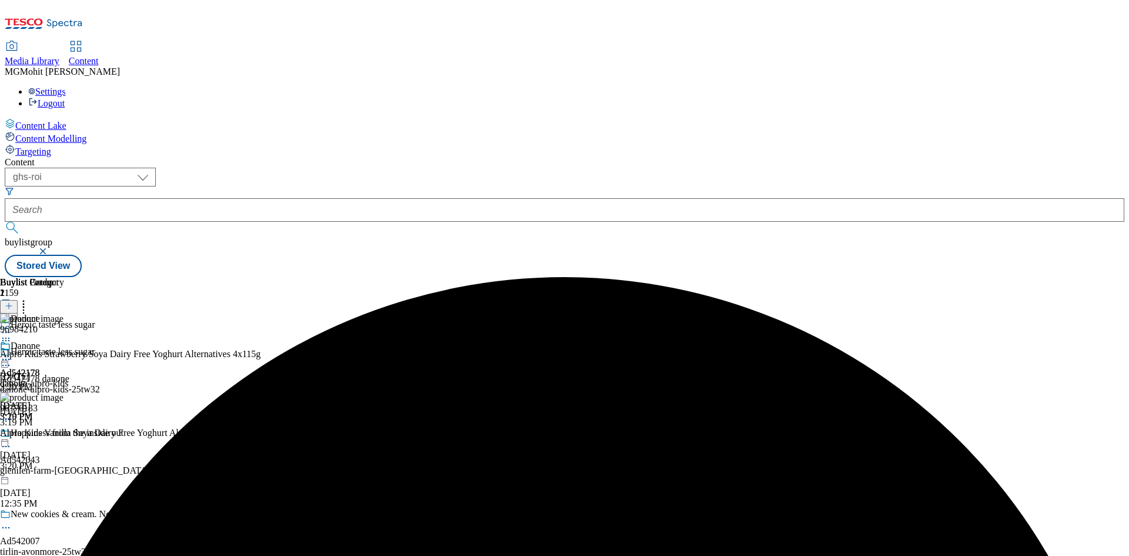
click at [12, 353] on icon at bounding box center [6, 359] width 12 height 12
click at [50, 380] on span "Edit" at bounding box center [43, 384] width 14 height 9
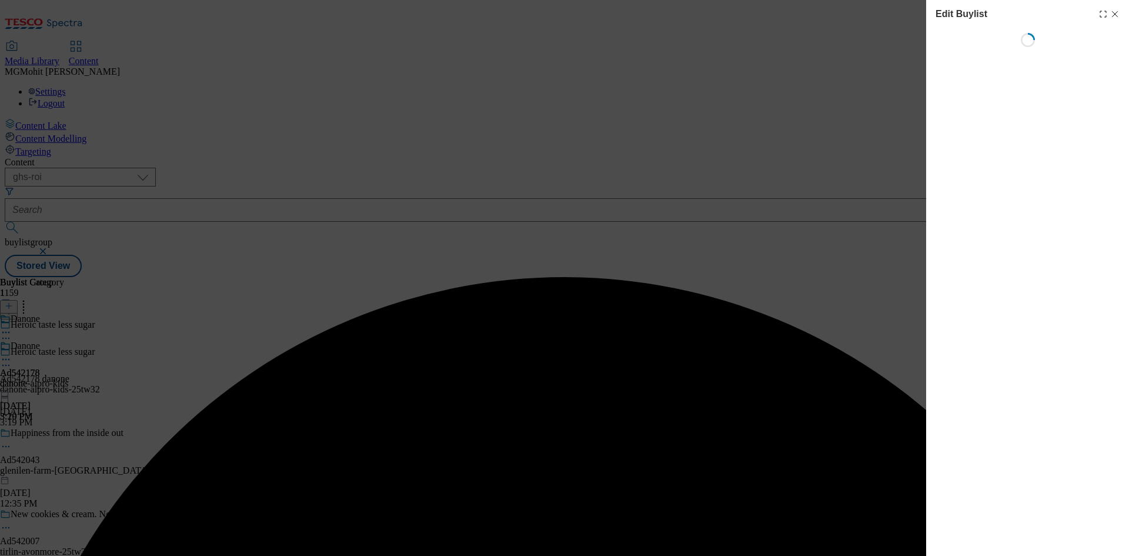
select select "tactical"
select select "supplier funded short term 1-3 weeks"
select select "dunnhumby"
select select "Banner"
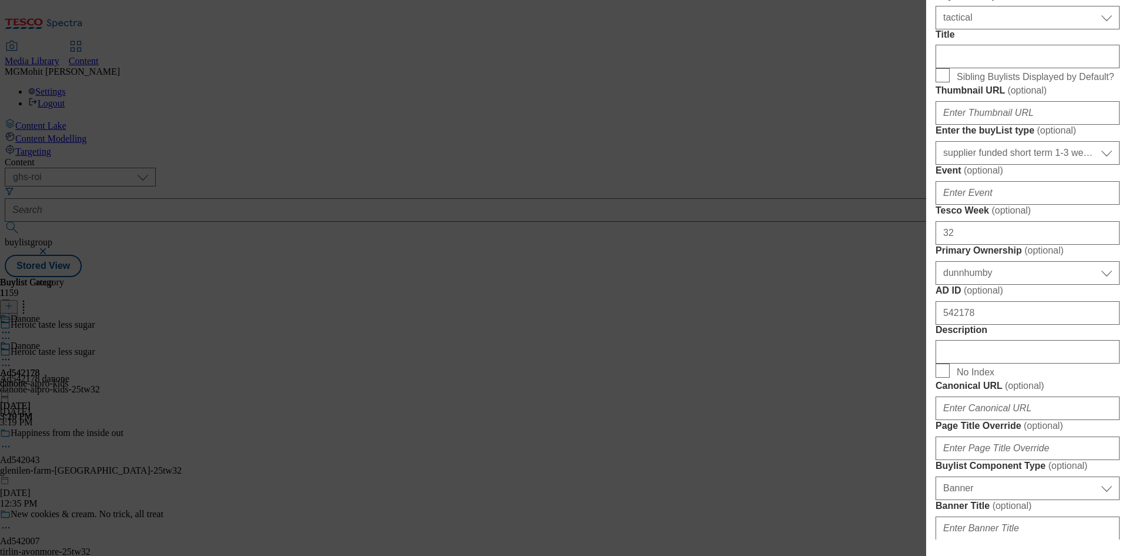
scroll to position [470, 0]
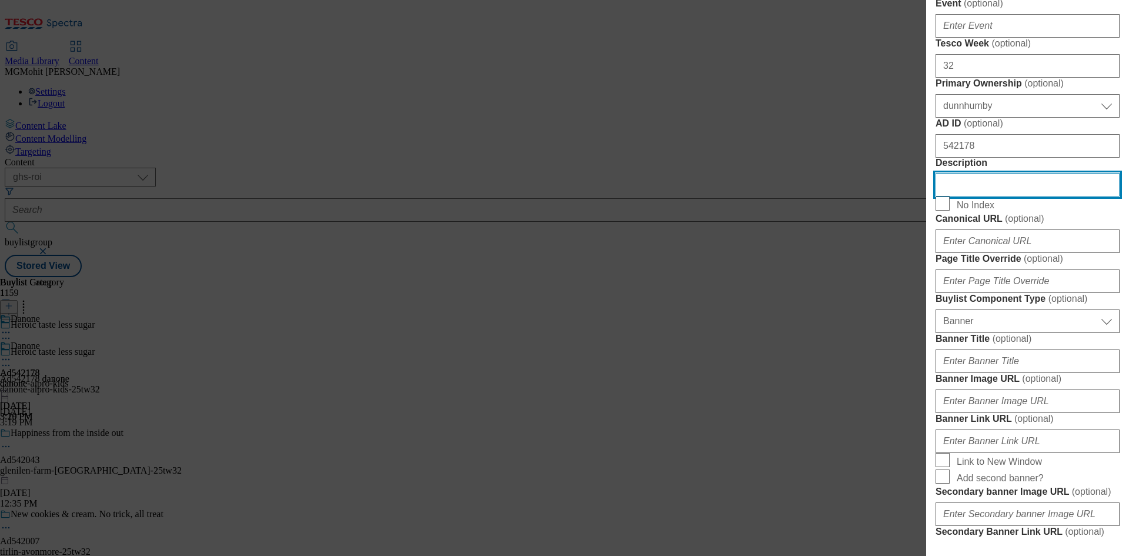
click at [985, 196] on input "Description" at bounding box center [1027, 185] width 184 height 24
paste input "Alpro Kids Strawberry Soya Dairy Free Yoghurt Alternatives 4x115g"
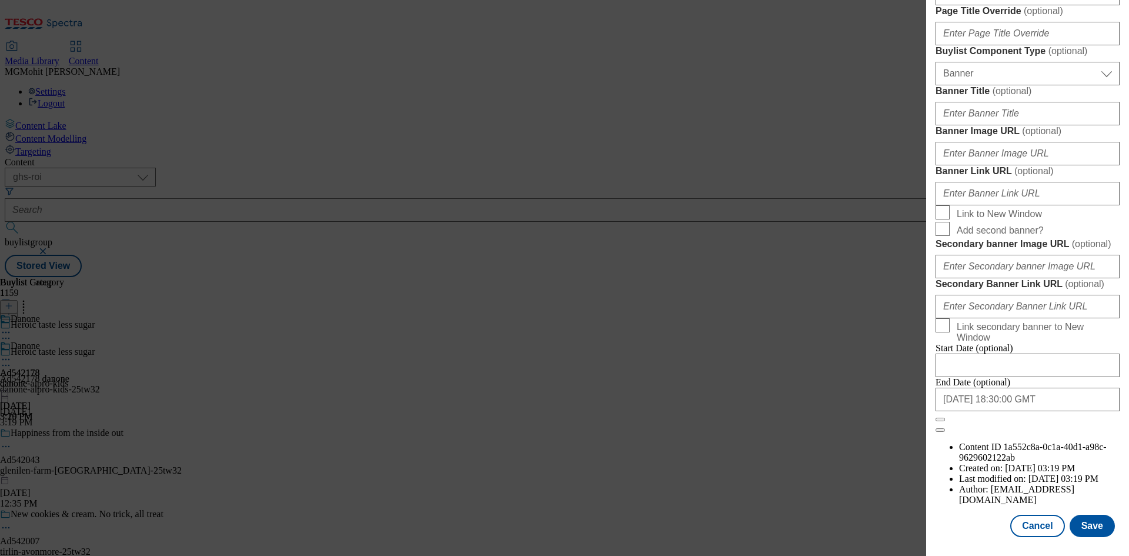
scroll to position [1155, 0]
type input "Alpro Kids Strawberry Soya Dairy Free Yoghurt Alternatives 4x115g"
click at [1078, 527] on button "Save" at bounding box center [1091, 525] width 45 height 22
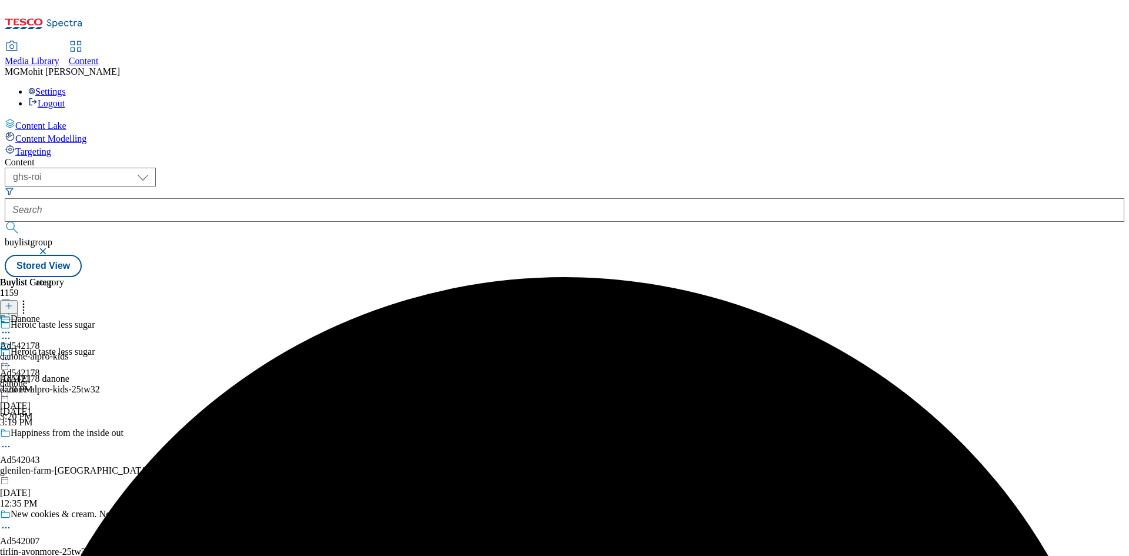
click at [12, 359] on icon at bounding box center [6, 365] width 12 height 12
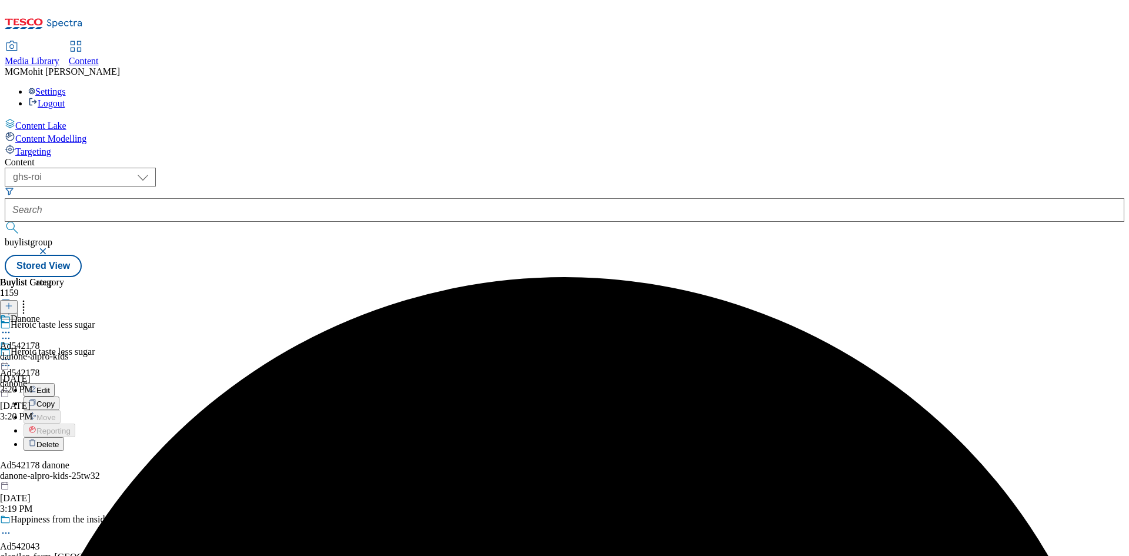
click at [50, 386] on span "Edit" at bounding box center [43, 390] width 14 height 9
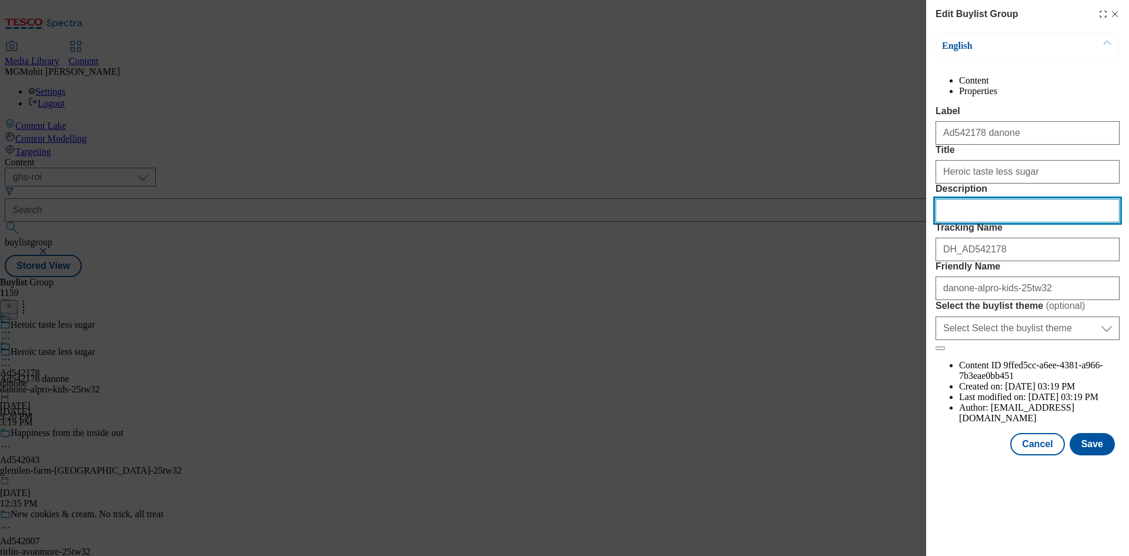
click at [967, 222] on input "Description" at bounding box center [1027, 211] width 184 height 24
paste input "Alpro Kids Strawberry Soya Dairy Free Yoghurt Alternatives 4x115g"
type input "Alpro Kids Strawberry Soya Dairy Free Yoghurt Alternatives 4x115g"
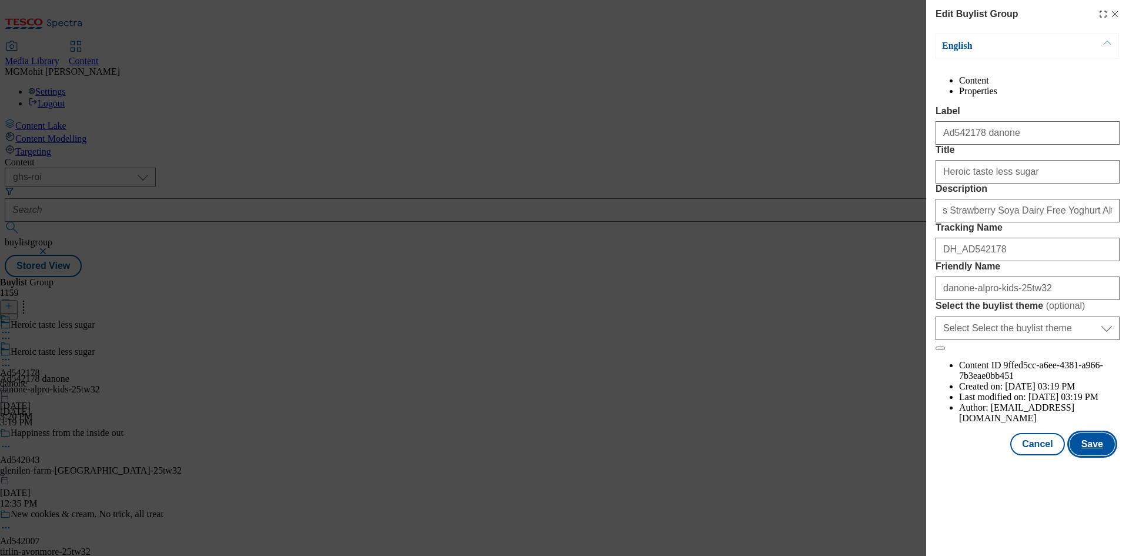
click at [1089, 455] on button "Save" at bounding box center [1091, 444] width 45 height 22
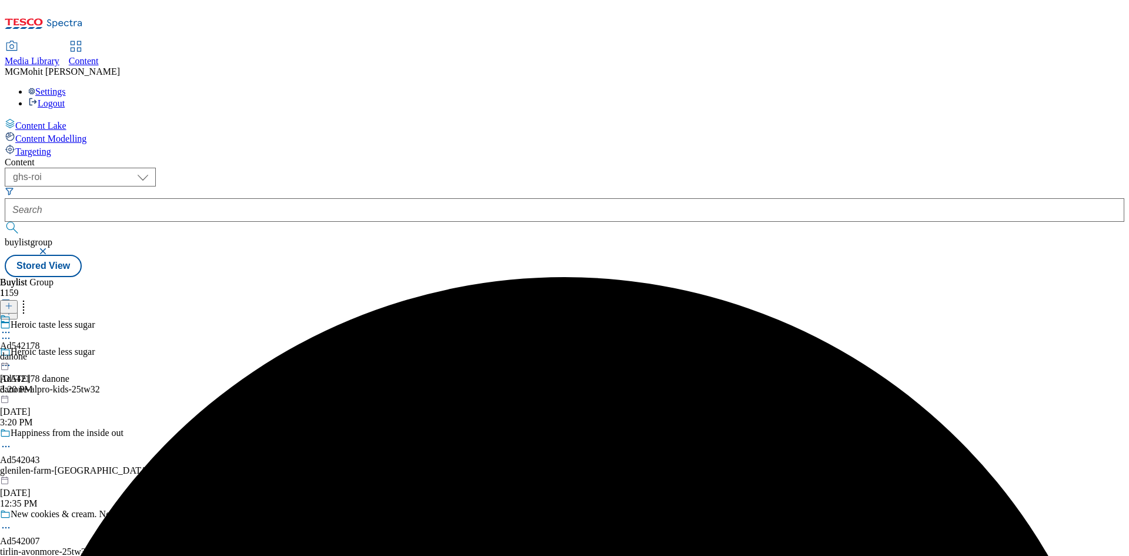
click at [12, 326] on icon at bounding box center [6, 332] width 12 height 12
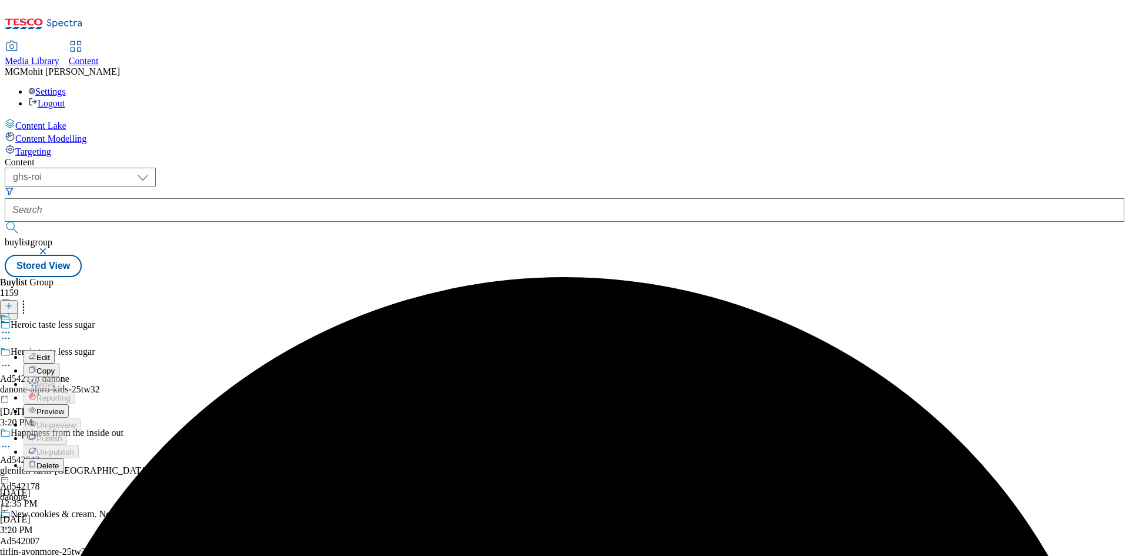
click at [64, 407] on span "Preview" at bounding box center [50, 411] width 28 height 9
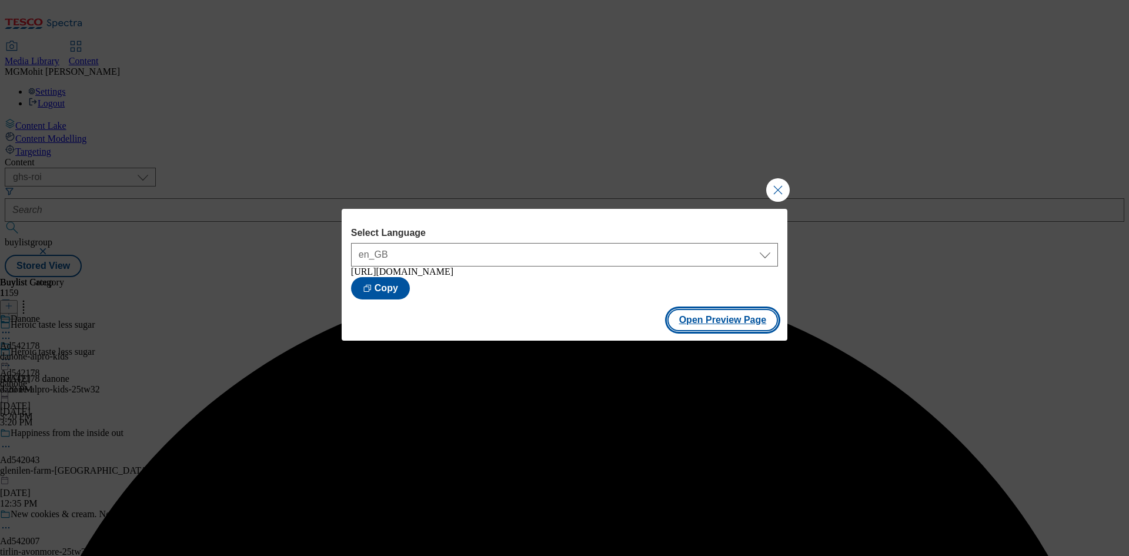
click at [719, 323] on button "Open Preview Page" at bounding box center [722, 320] width 111 height 22
click at [775, 190] on button "Close Modal" at bounding box center [778, 190] width 24 height 24
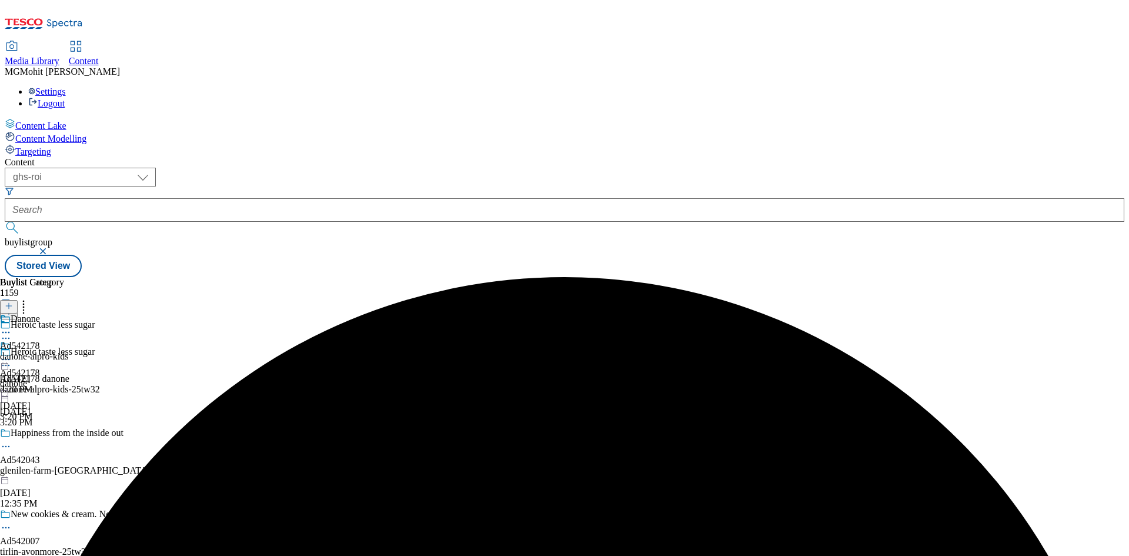
click at [12, 353] on icon at bounding box center [6, 359] width 12 height 12
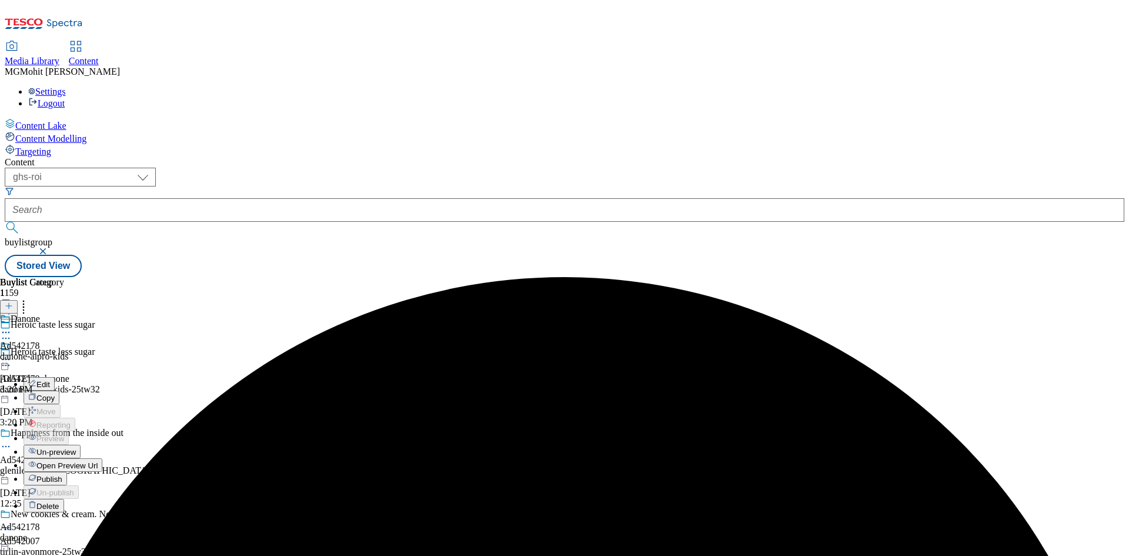
click at [62, 474] on span "Publish" at bounding box center [49, 478] width 26 height 9
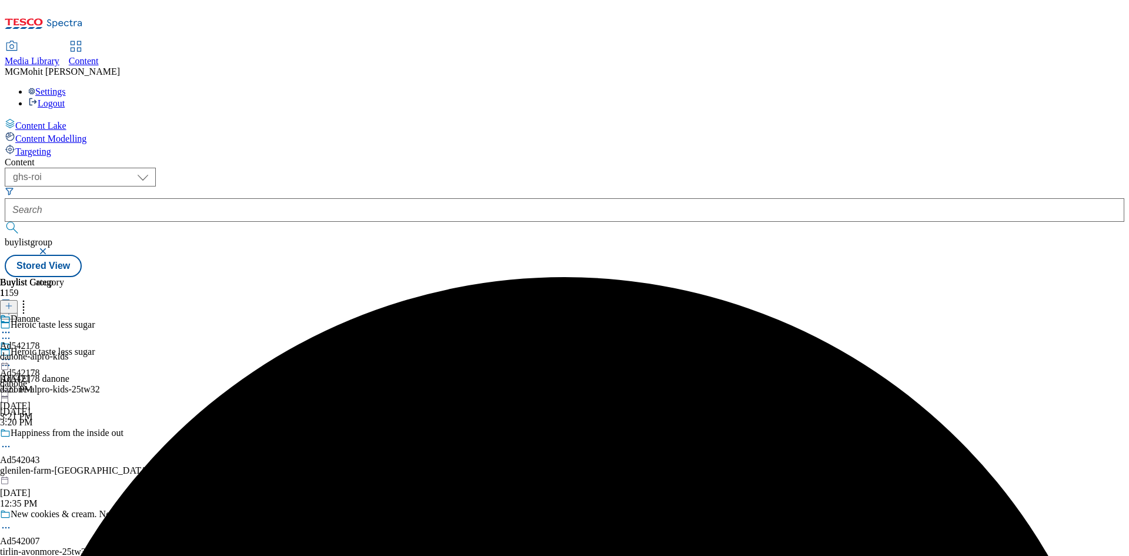
click at [68, 351] on div "danone-alpro-kids" at bounding box center [34, 356] width 68 height 11
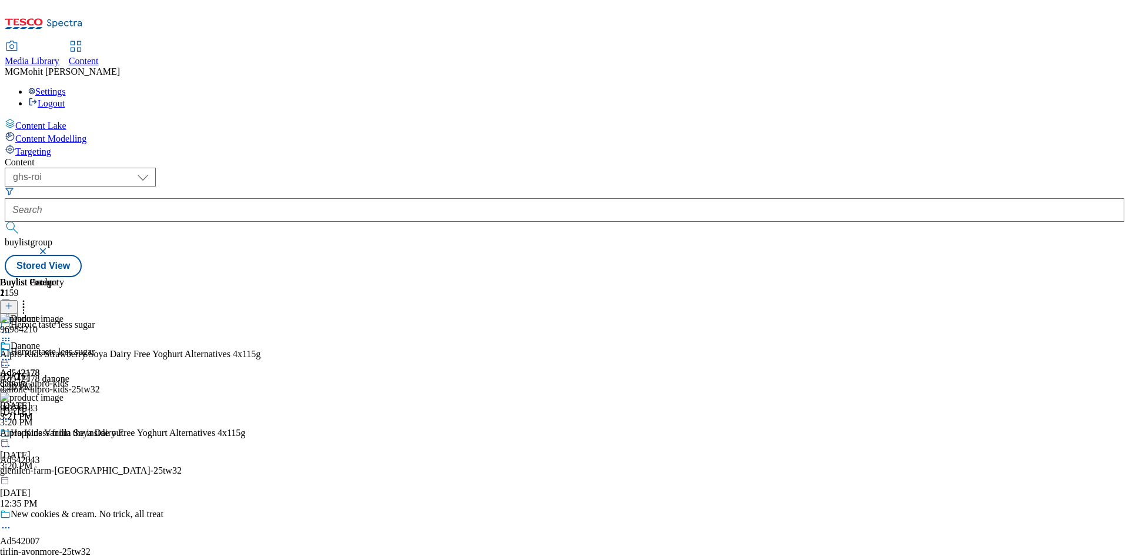
click at [63, 392] on img at bounding box center [31, 397] width 63 height 11
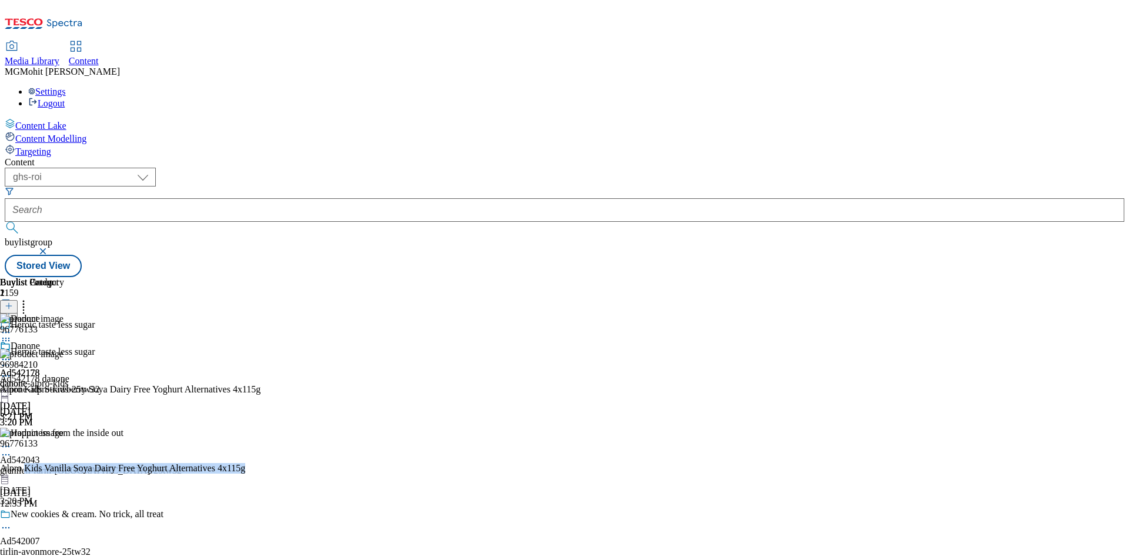
drag, startPoint x: 898, startPoint y: 320, endPoint x: 969, endPoint y: 318, distance: 70.6
click at [260, 463] on div "Alpro Kids Vanilla Soya Dairy Free Yoghurt Alternatives 4x115g Sep 11, 2025 3:2…" at bounding box center [130, 485] width 260 height 44
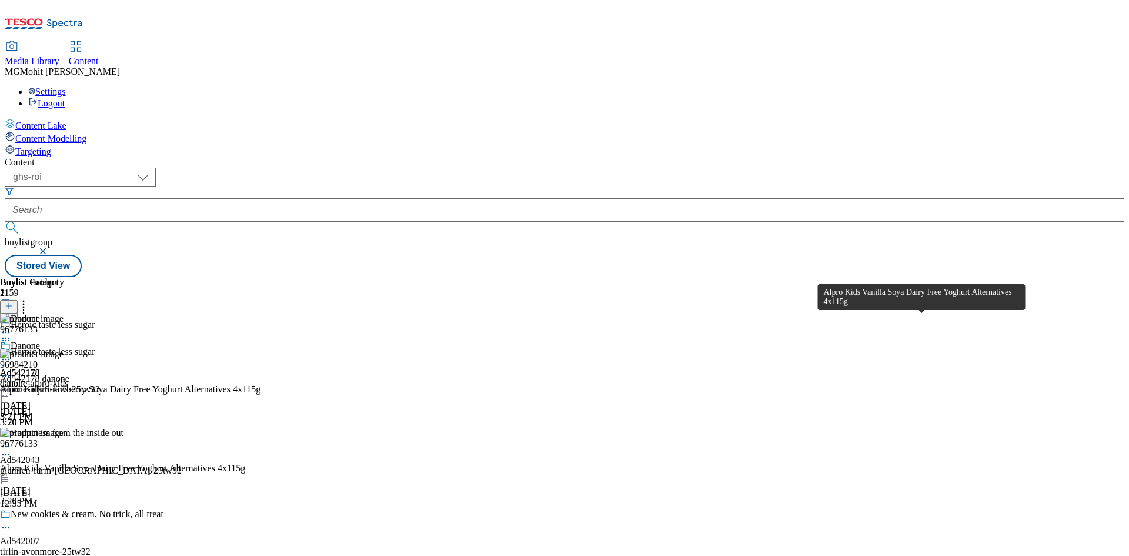
copy div "Kids Vanilla Soya Dairy Free Yoghurt Alternatives 4x115g"
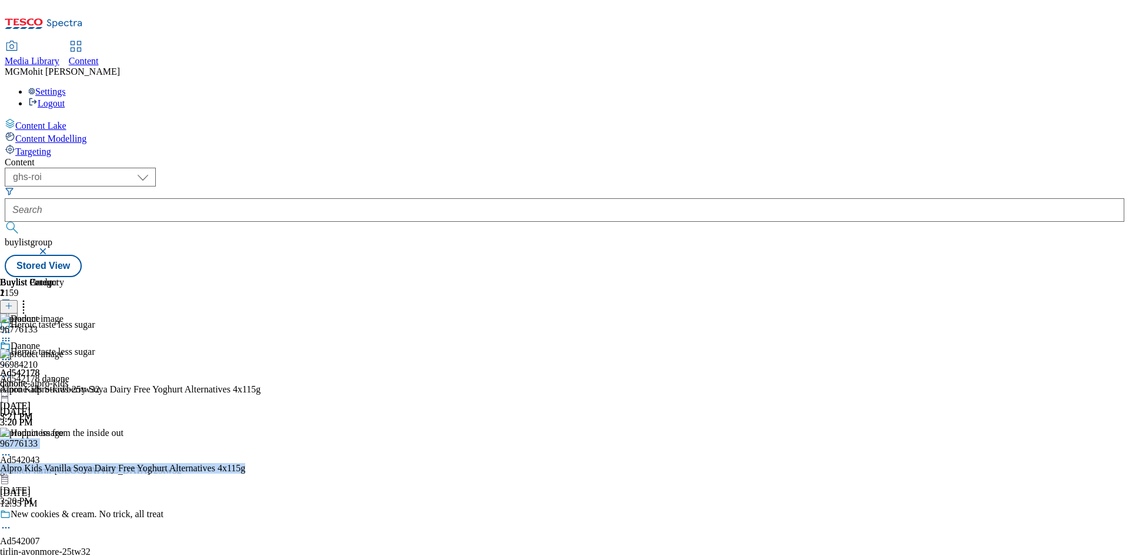
drag, startPoint x: 878, startPoint y: 315, endPoint x: 987, endPoint y: 324, distance: 109.8
click at [260, 427] on div "96776133 Alpro Kids Vanilla Soya Dairy Free Yoghurt Alternatives 4x115g Sep 11,…" at bounding box center [130, 466] width 260 height 79
click at [260, 463] on div "Alpro Kids Vanilla Soya Dairy Free Yoghurt Alternatives 4x115g Sep 11, 2025 3:2…" at bounding box center [130, 485] width 260 height 44
drag, startPoint x: 881, startPoint y: 317, endPoint x: 976, endPoint y: 319, distance: 95.3
click at [260, 463] on div "Alpro Kids Vanilla Soya Dairy Free Yoghurt Alternatives 4x115g Sep 11, 2025 3:2…" at bounding box center [130, 485] width 260 height 44
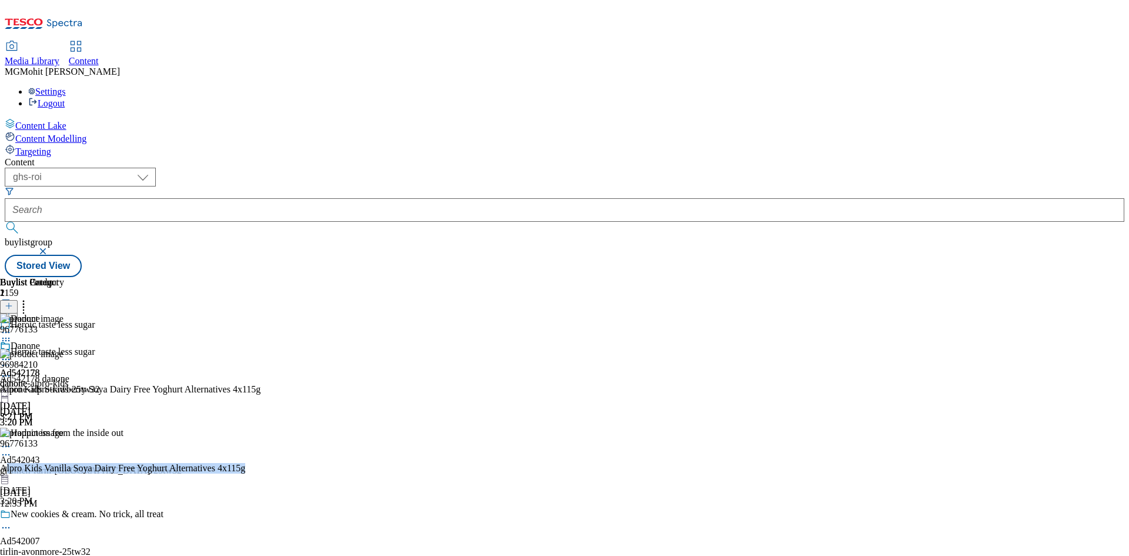
copy div "lpro Kids Vanilla Soya Dairy Free Yoghurt Alternatives 4x115g"
